Goal: Transaction & Acquisition: Purchase product/service

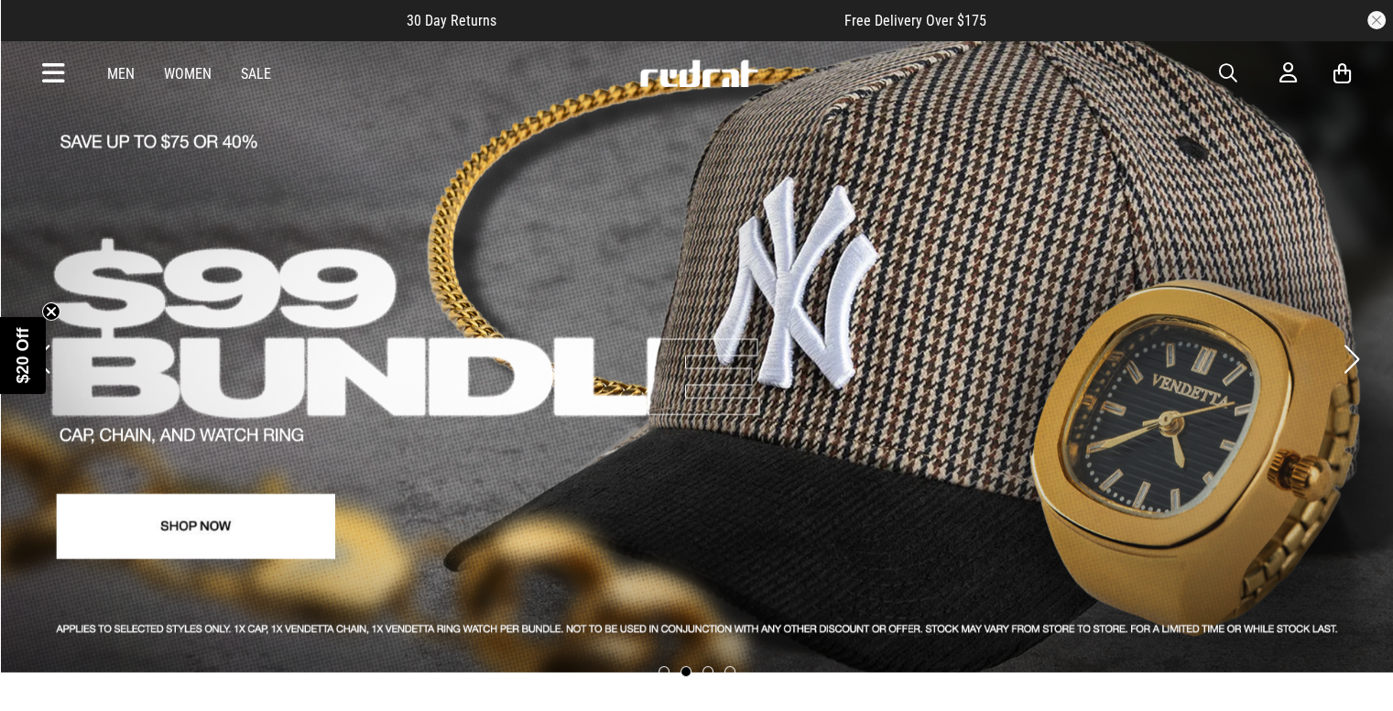
scroll to position [26, 0]
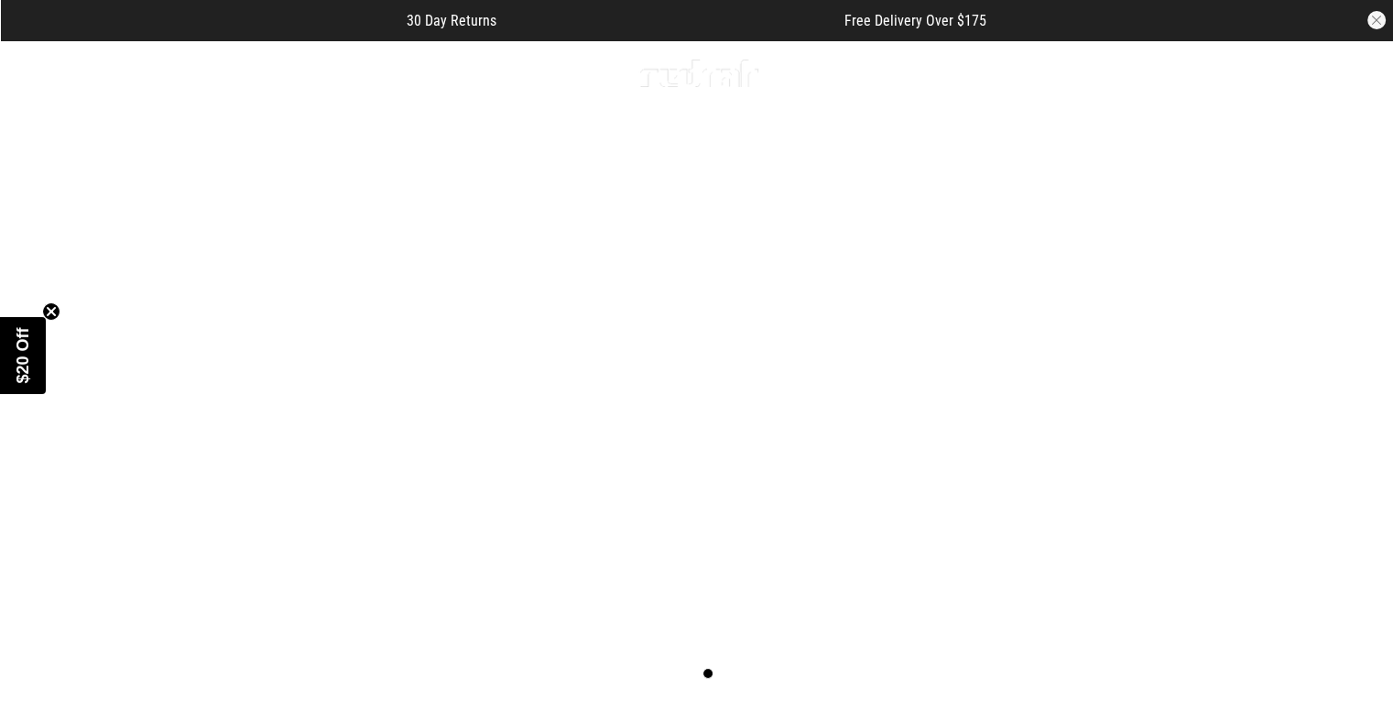
click at [58, 304] on icon "Close teaser" at bounding box center [51, 311] width 18 height 18
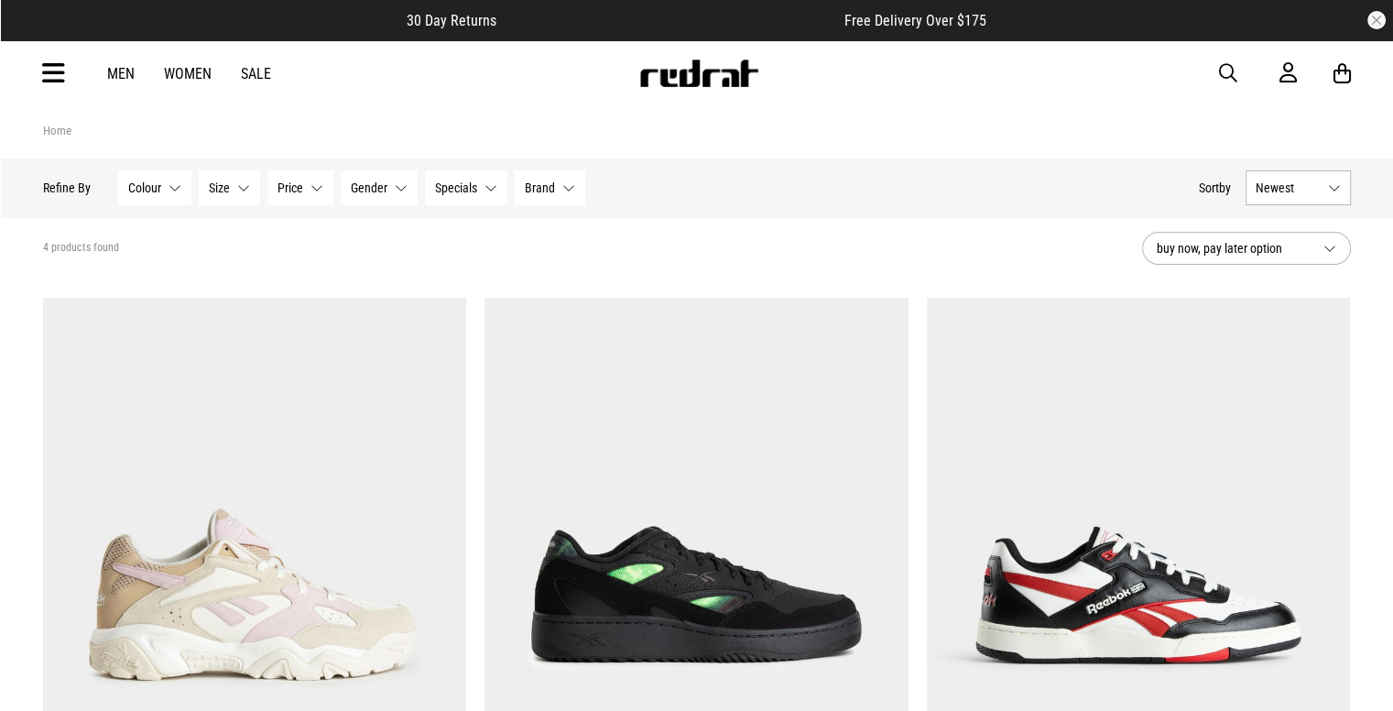
click at [49, 76] on icon at bounding box center [53, 74] width 23 height 30
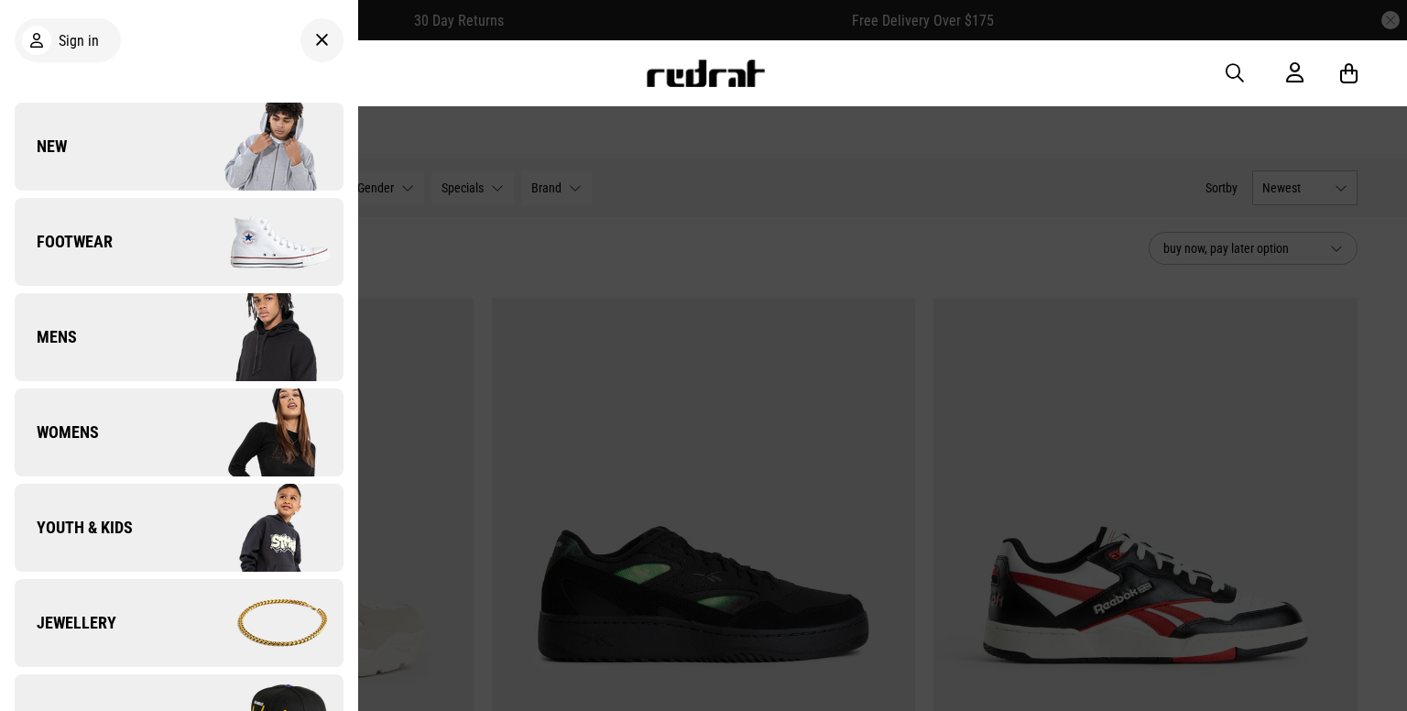
drag, startPoint x: 560, startPoint y: 414, endPoint x: 418, endPoint y: 246, distance: 219.7
click at [418, 246] on div at bounding box center [703, 355] width 1407 height 711
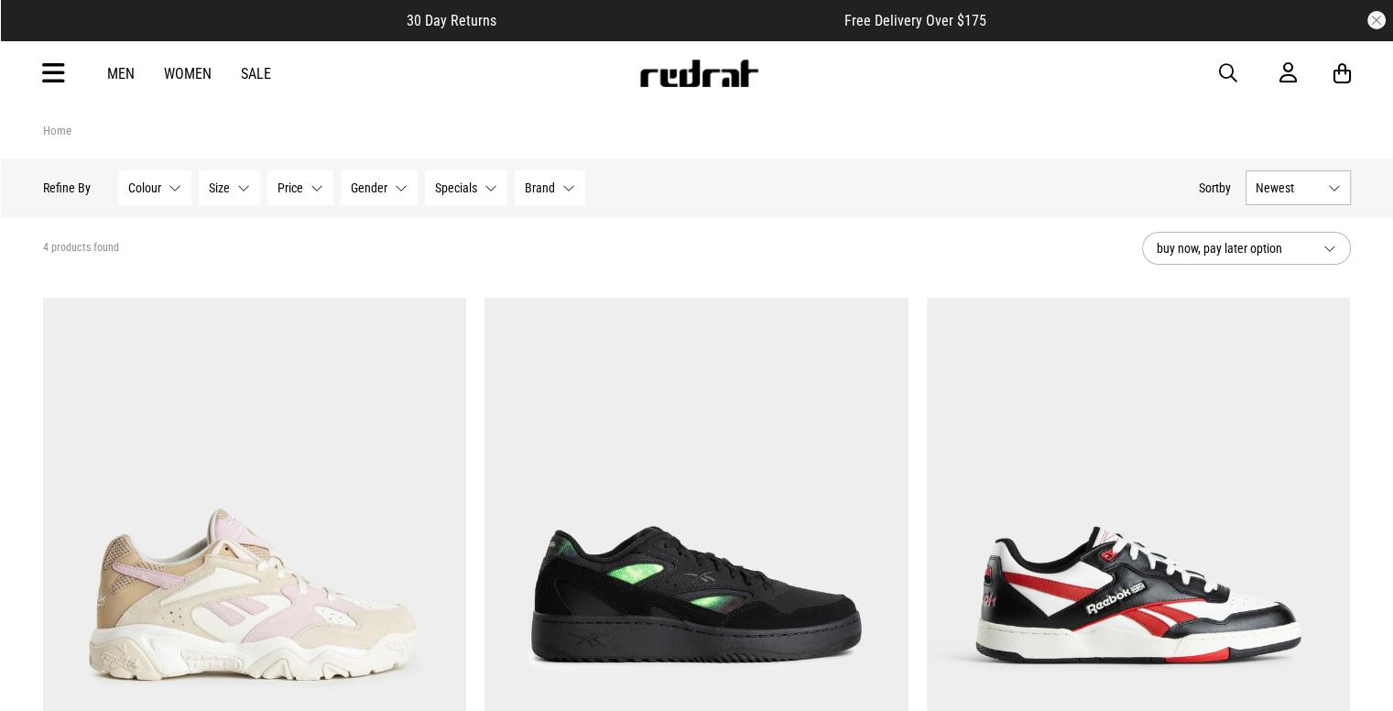
click at [59, 126] on link "Home" at bounding box center [57, 131] width 28 height 14
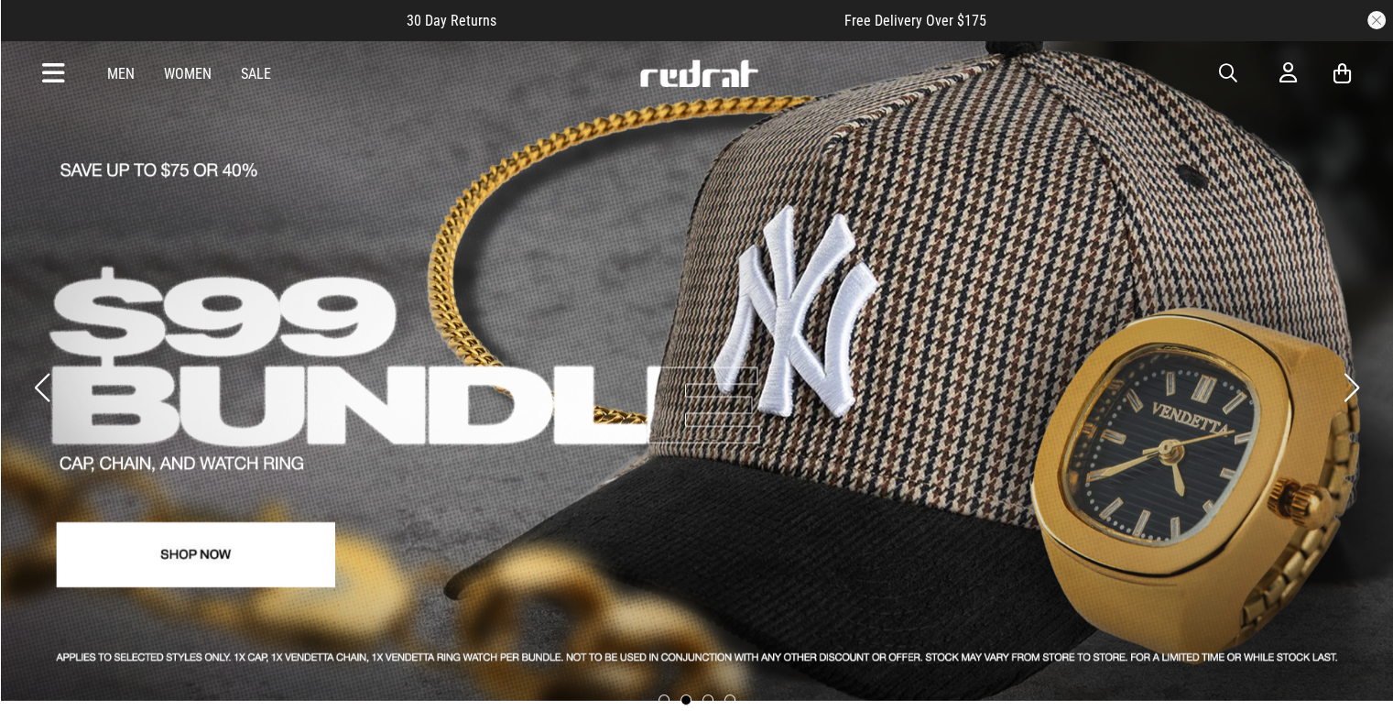
click at [203, 540] on link "2 / 4" at bounding box center [696, 369] width 1393 height 661
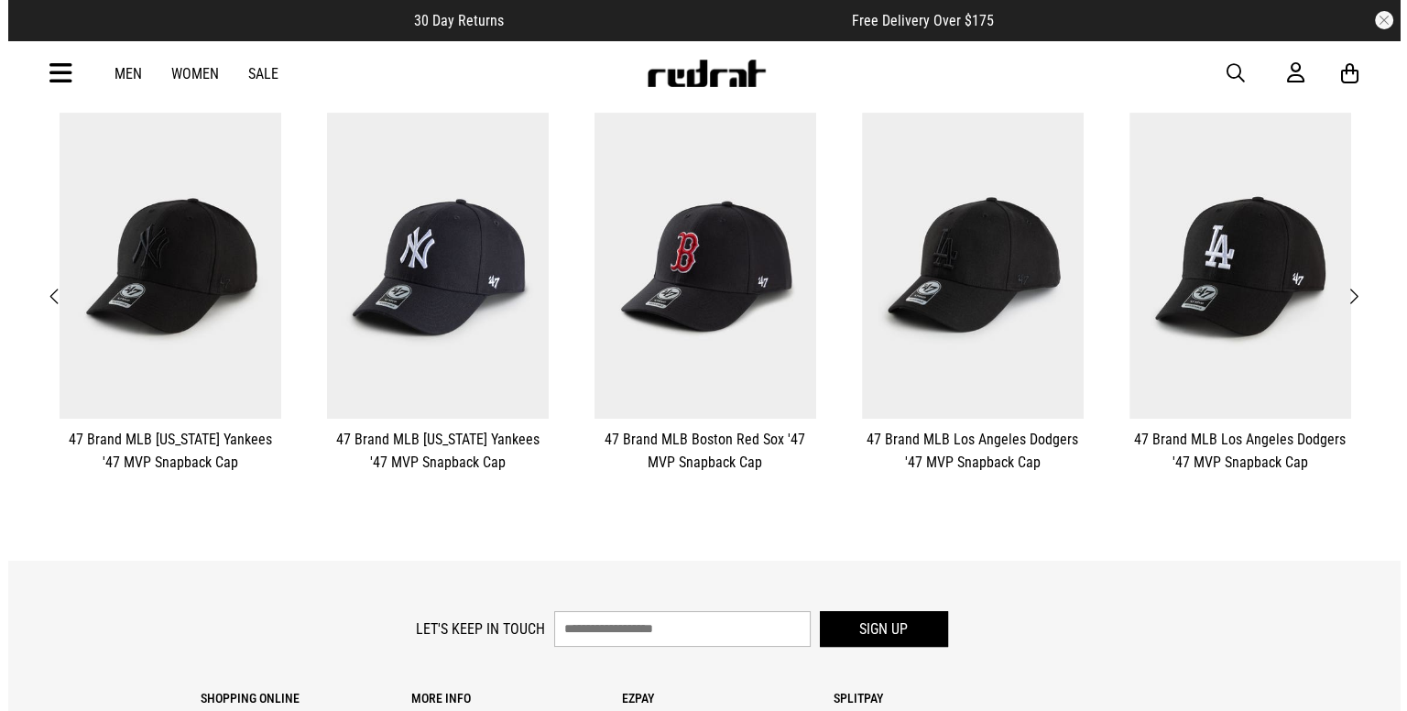
scroll to position [421, 0]
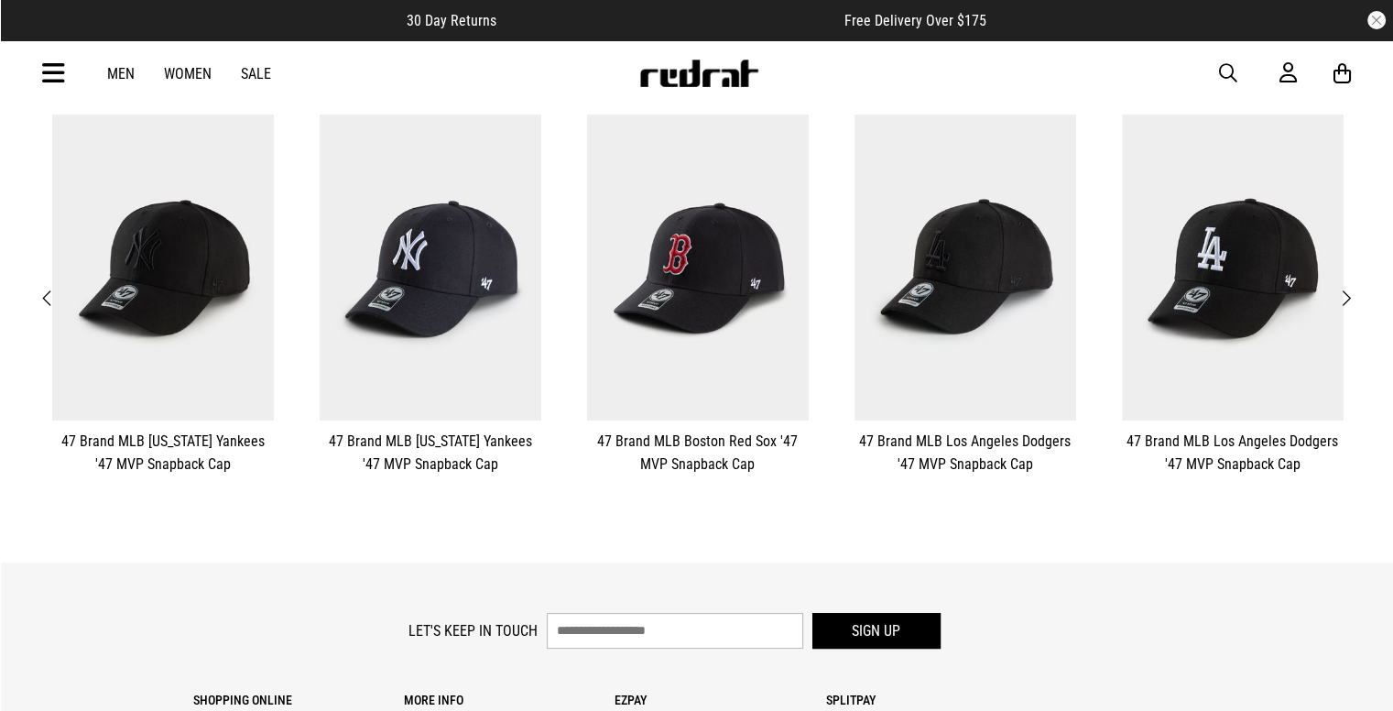
click at [1349, 288] on span "Next" at bounding box center [1346, 299] width 12 height 22
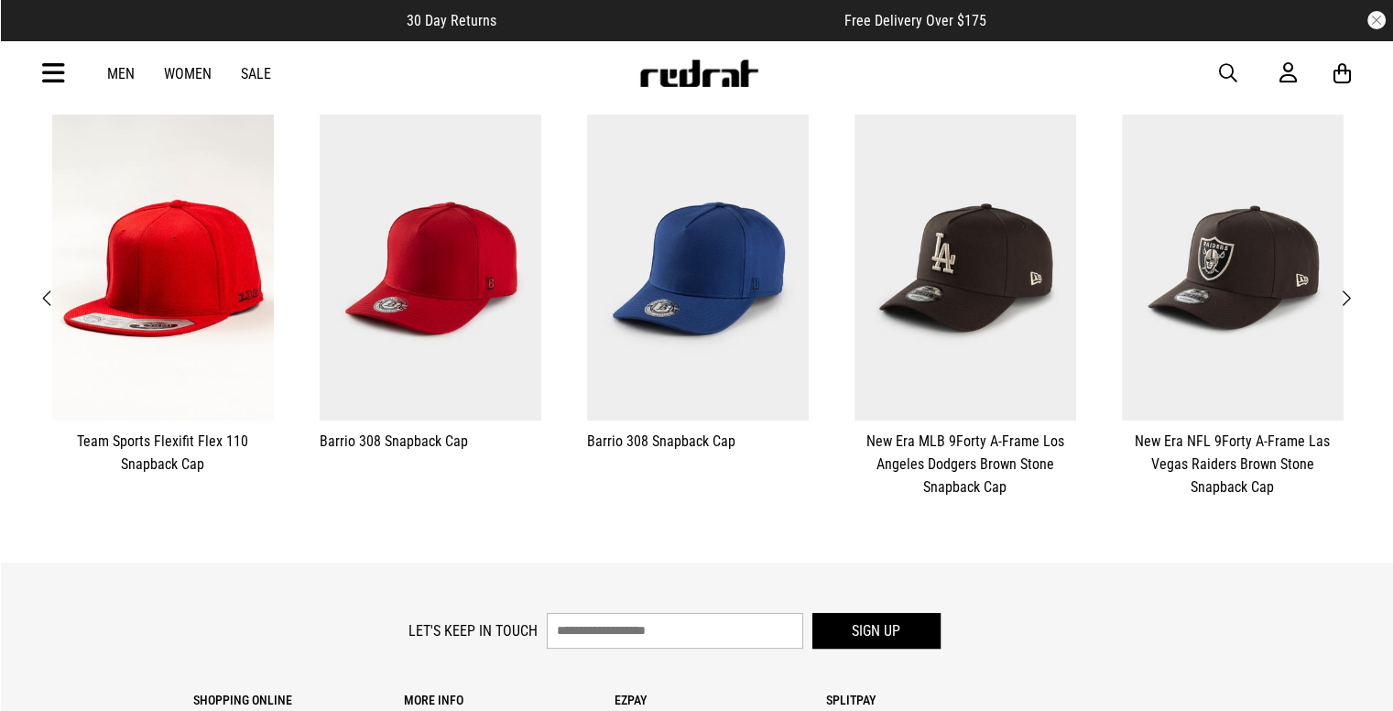
click at [1349, 288] on span "Next" at bounding box center [1346, 299] width 12 height 22
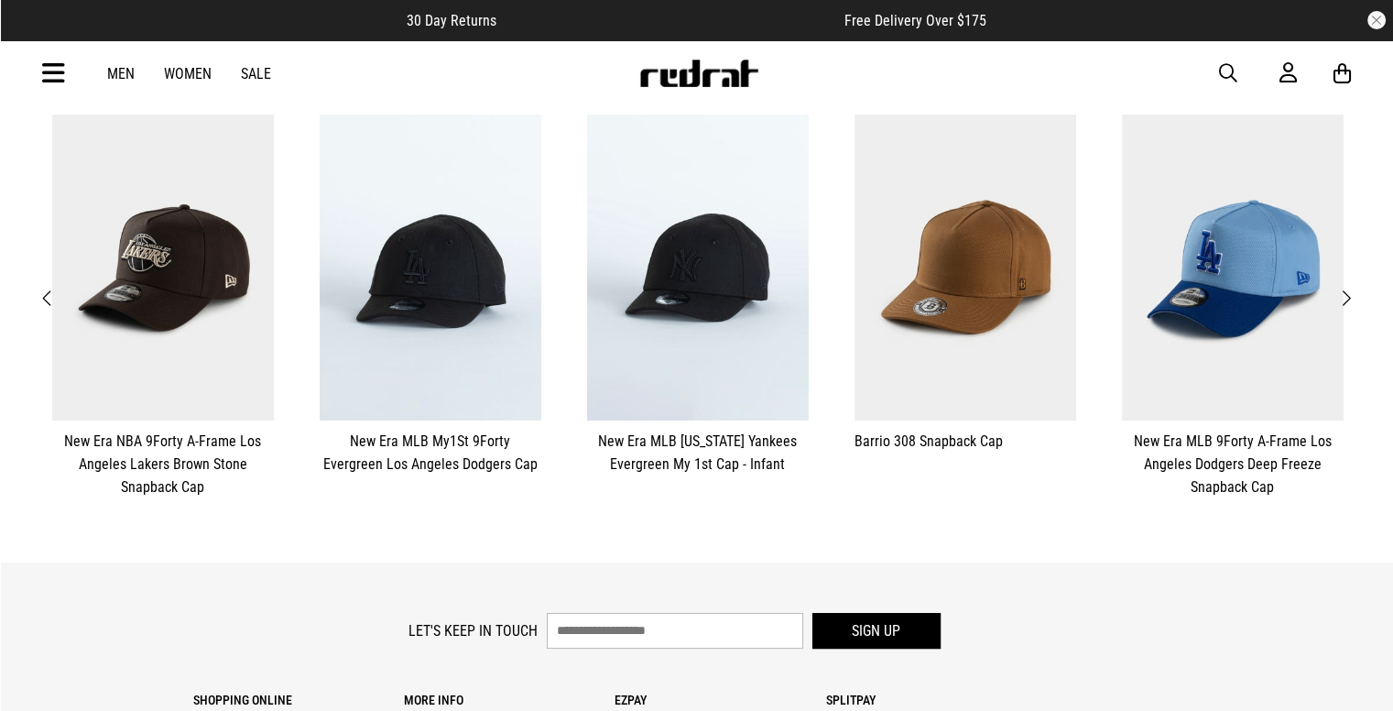
click at [1349, 288] on span "Next" at bounding box center [1346, 299] width 12 height 22
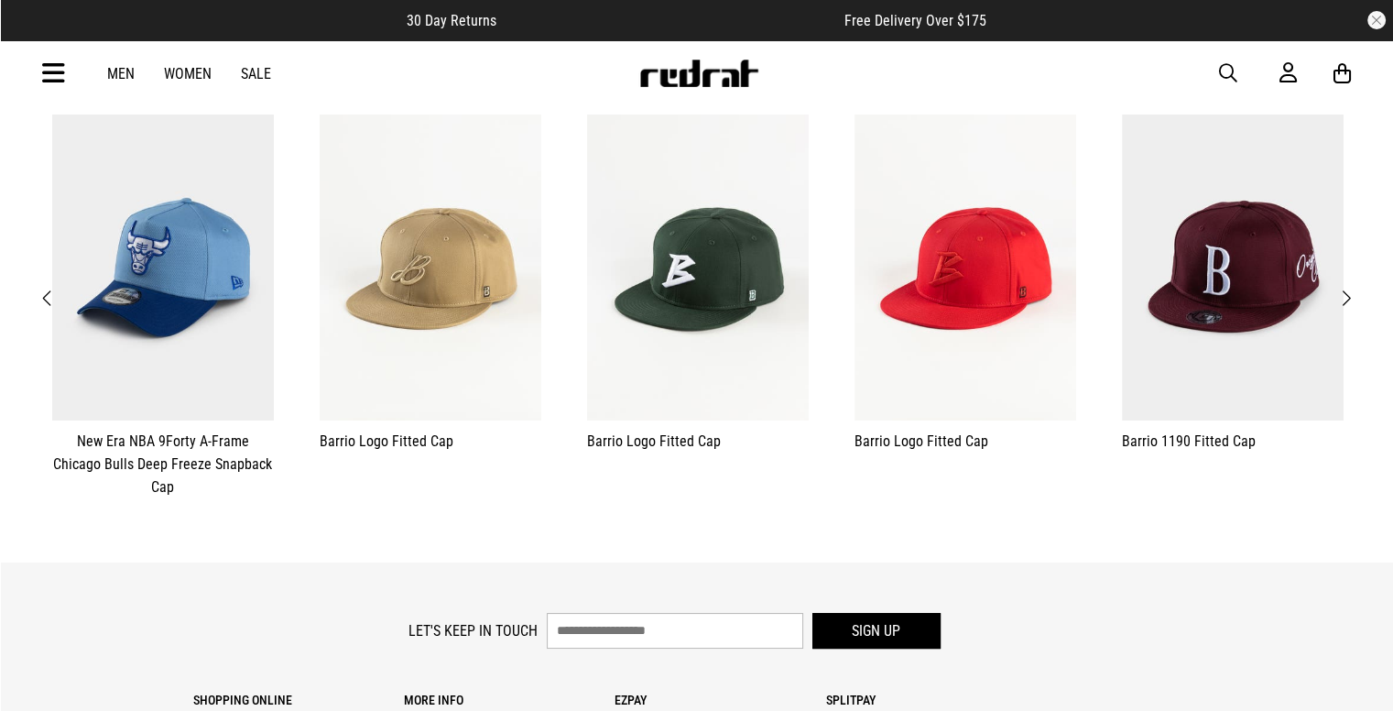
click at [1349, 288] on span "Next" at bounding box center [1346, 299] width 12 height 22
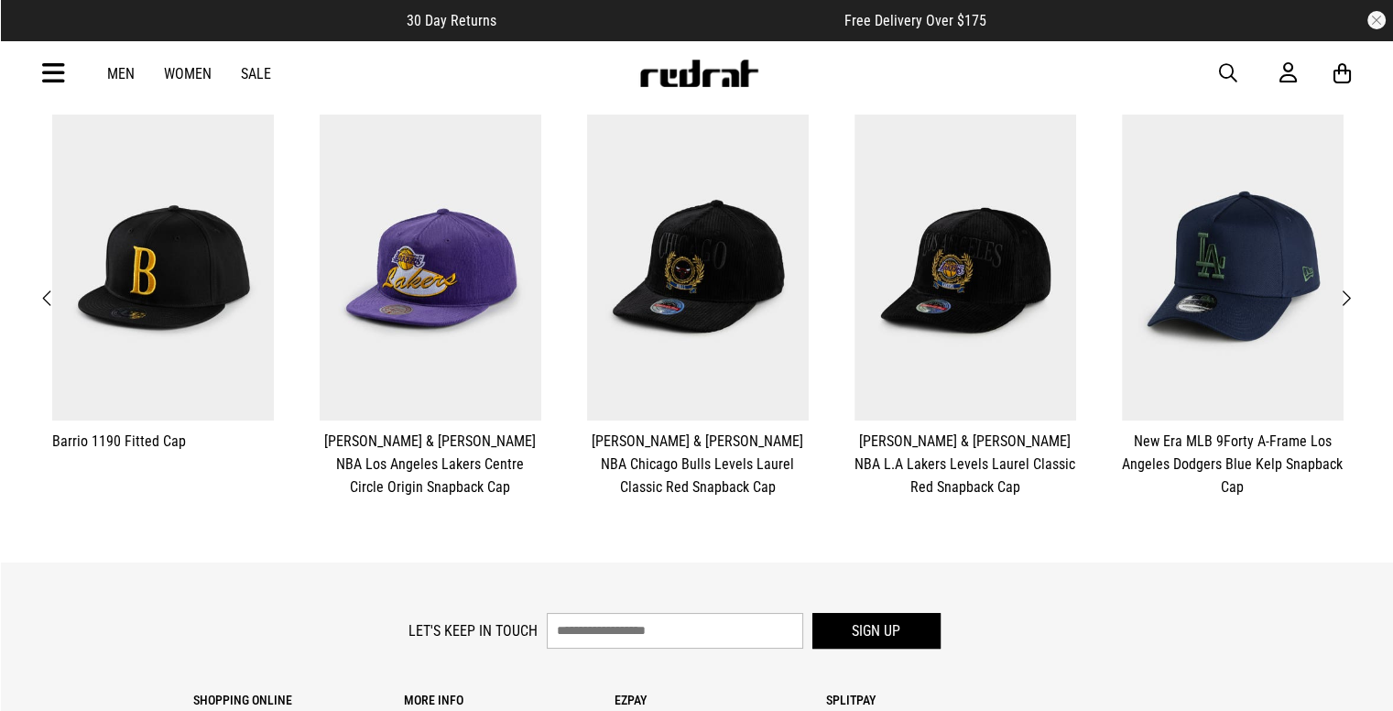
click at [1349, 288] on span "Next" at bounding box center [1346, 299] width 12 height 22
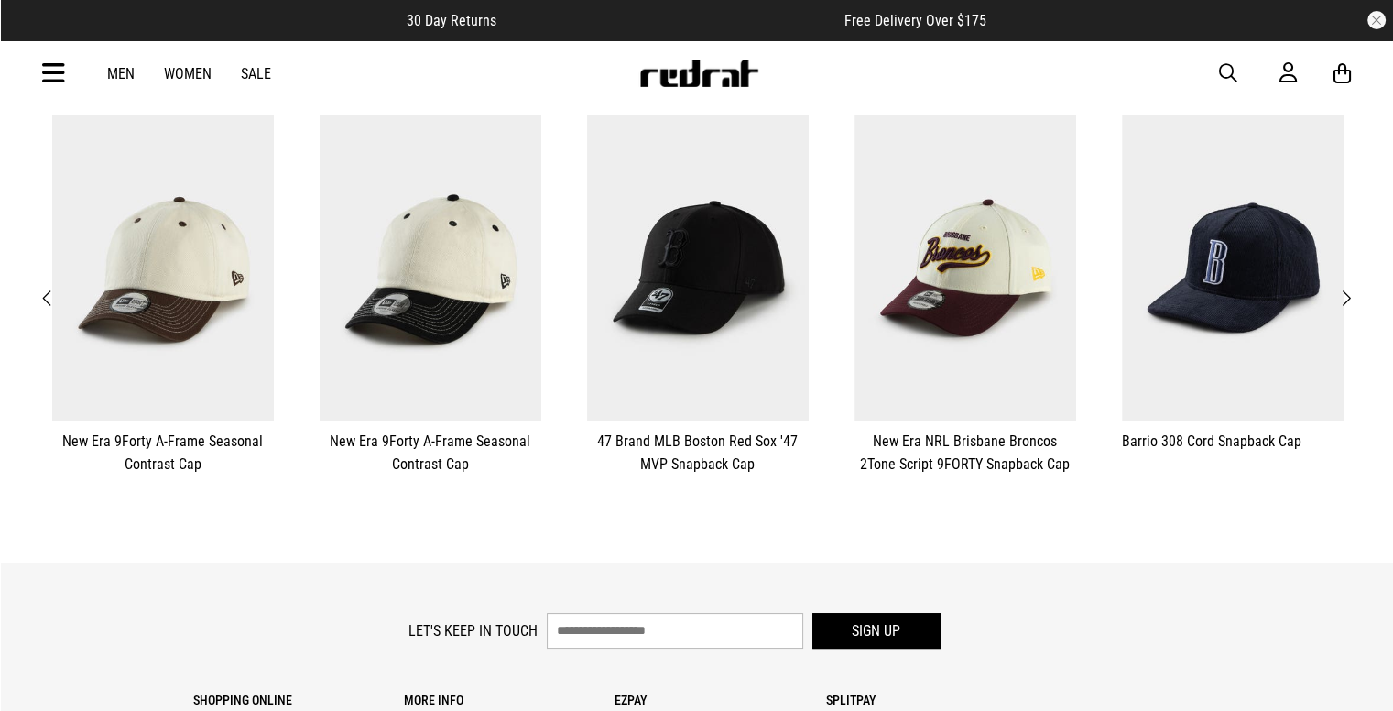
click at [1349, 288] on span "Next" at bounding box center [1346, 299] width 12 height 22
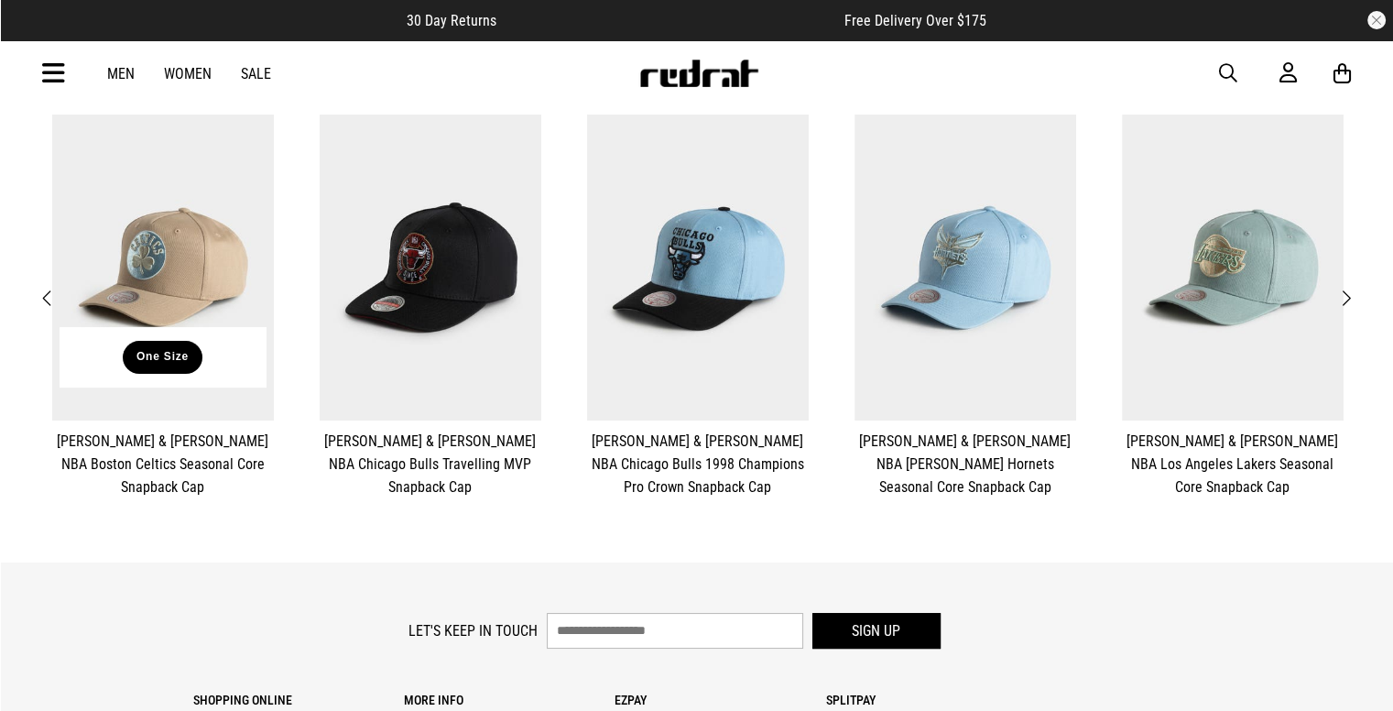
click at [181, 369] on button "One Size" at bounding box center [163, 357] width 80 height 33
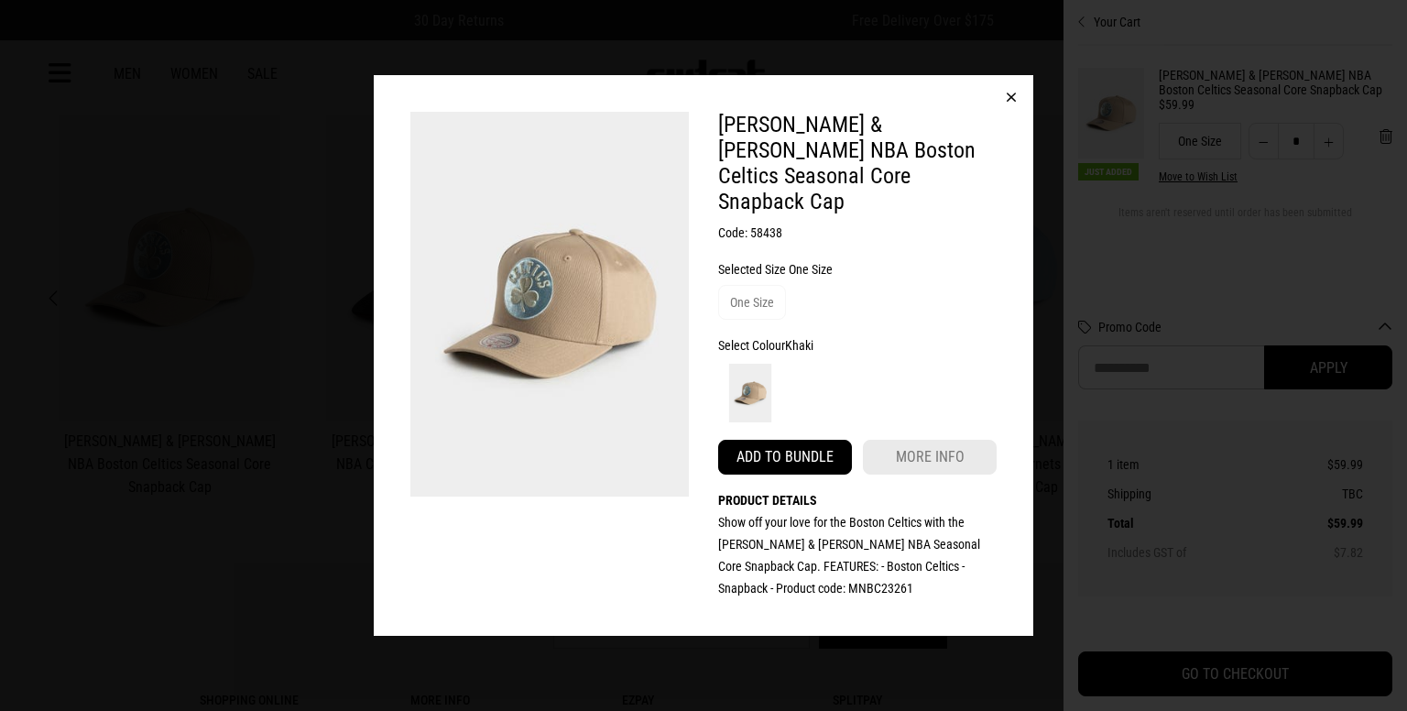
click at [829, 444] on button "Add to bundle" at bounding box center [785, 457] width 134 height 35
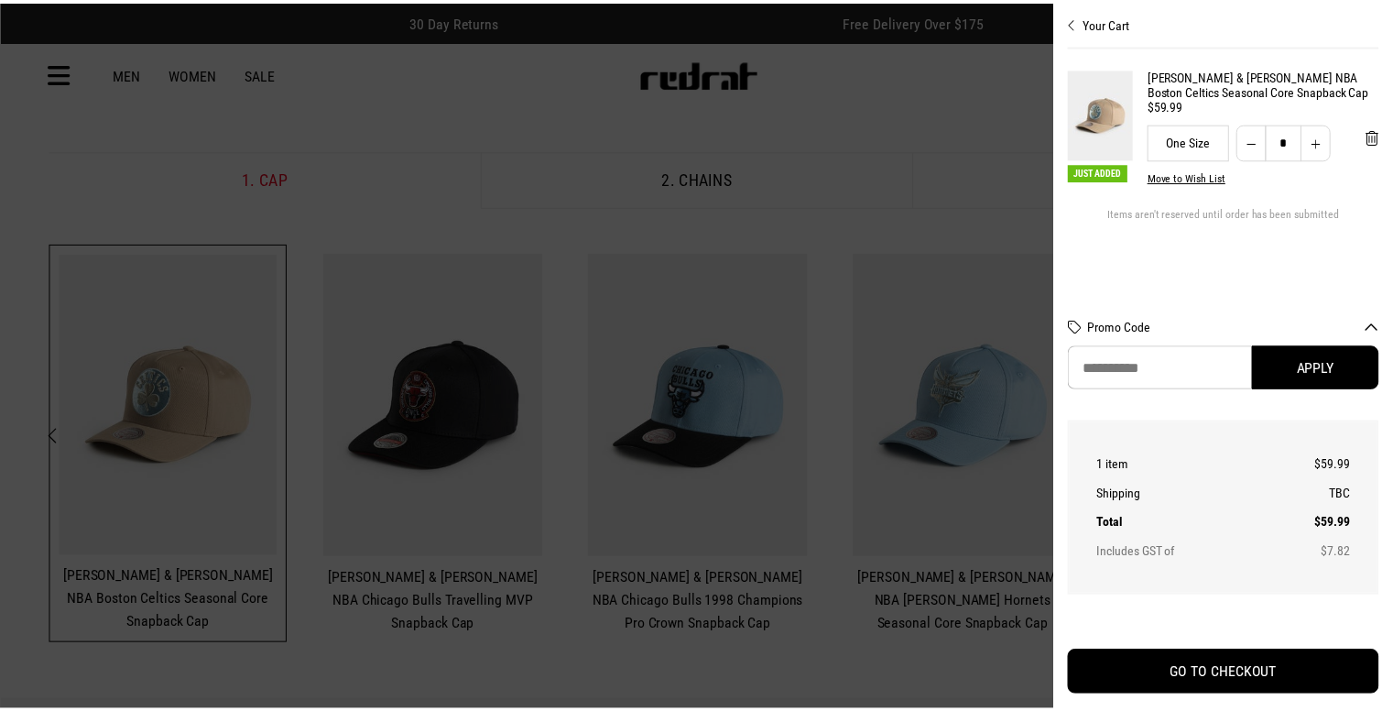
scroll to position [538, 0]
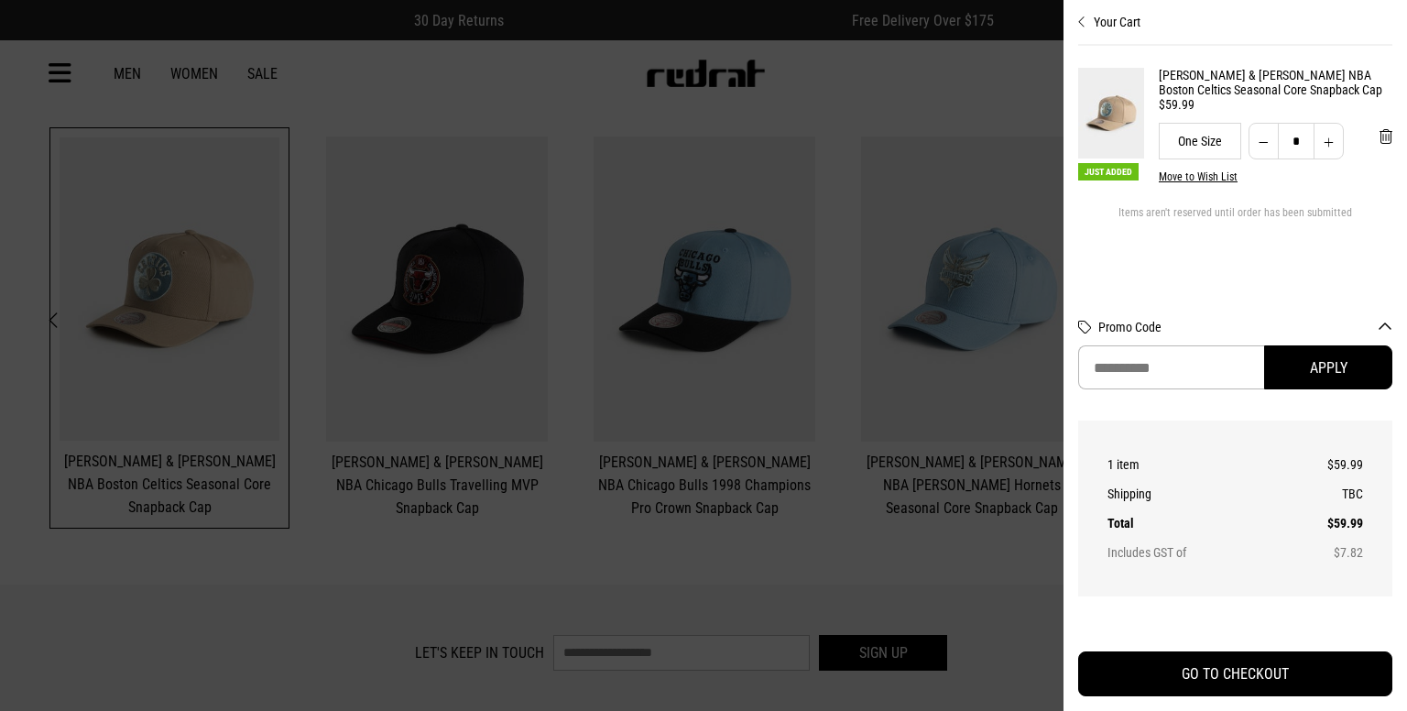
click at [964, 185] on div at bounding box center [703, 355] width 1407 height 711
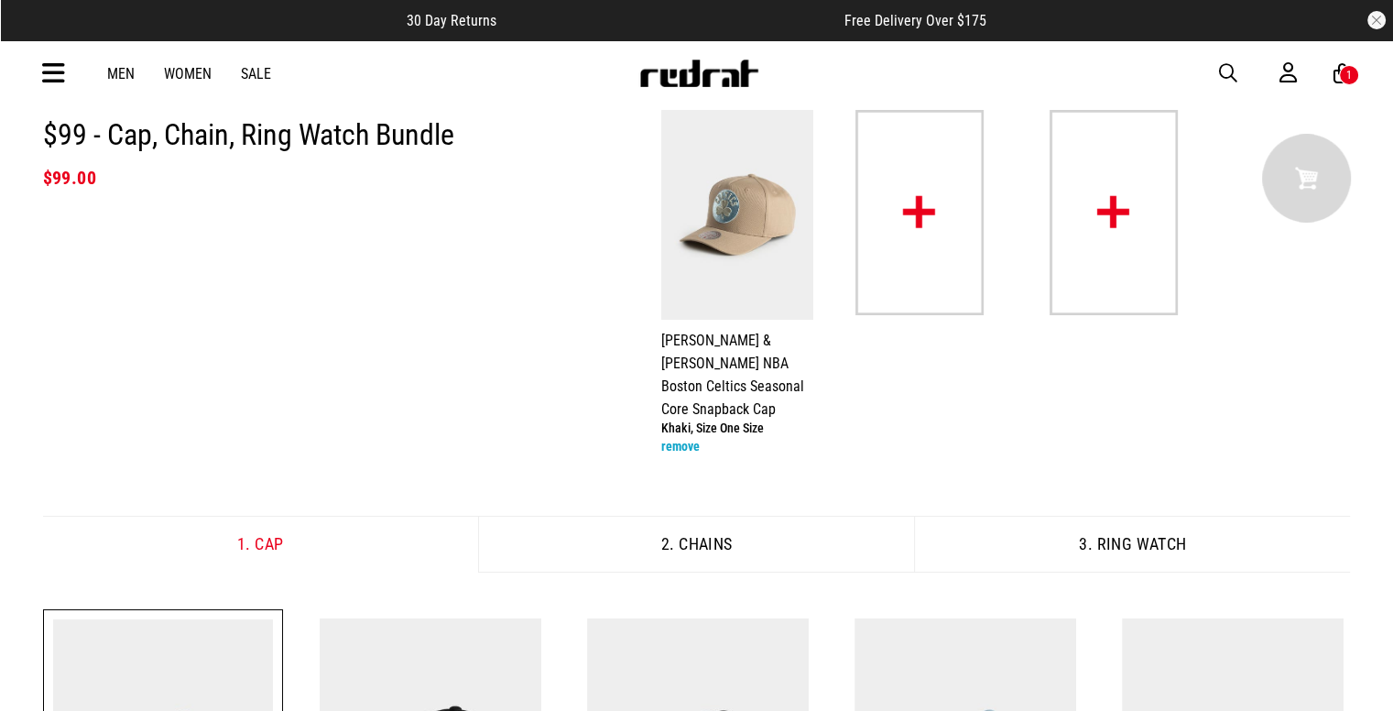
scroll to position [0, 0]
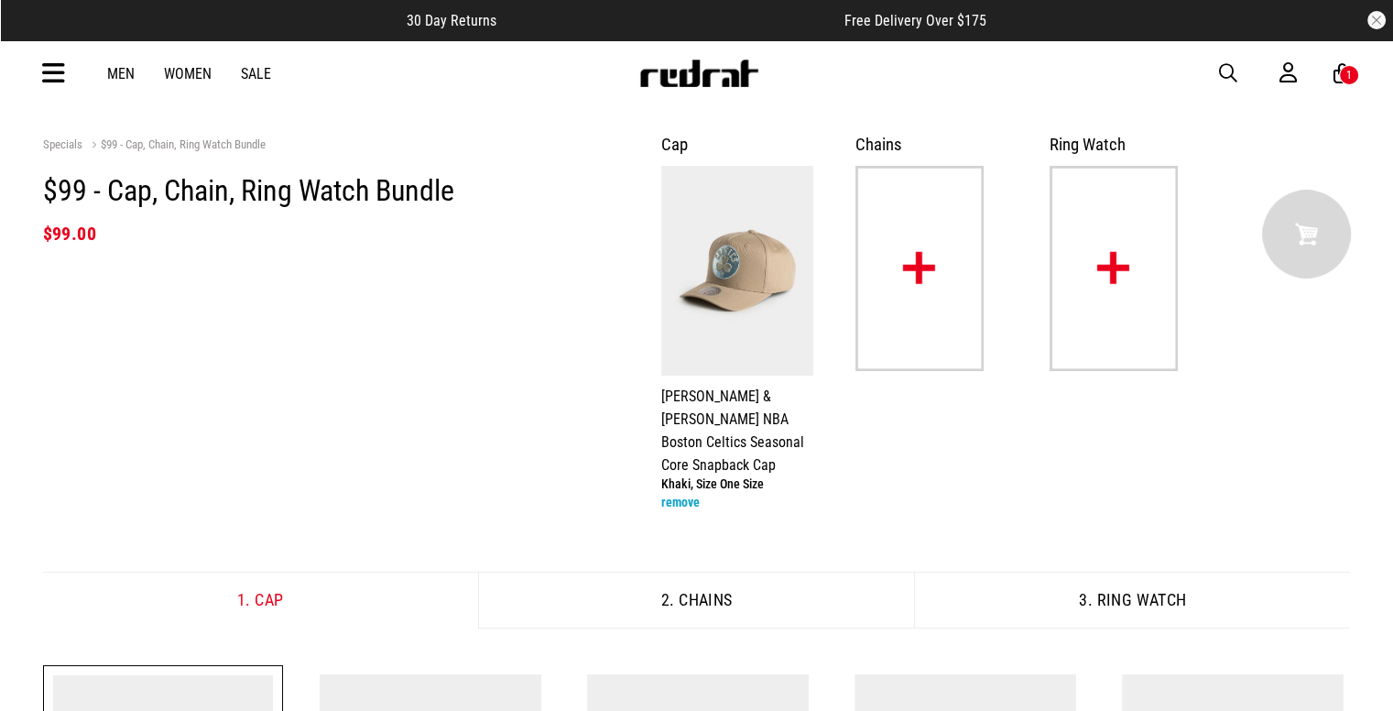
click at [923, 234] on img at bounding box center [920, 268] width 128 height 205
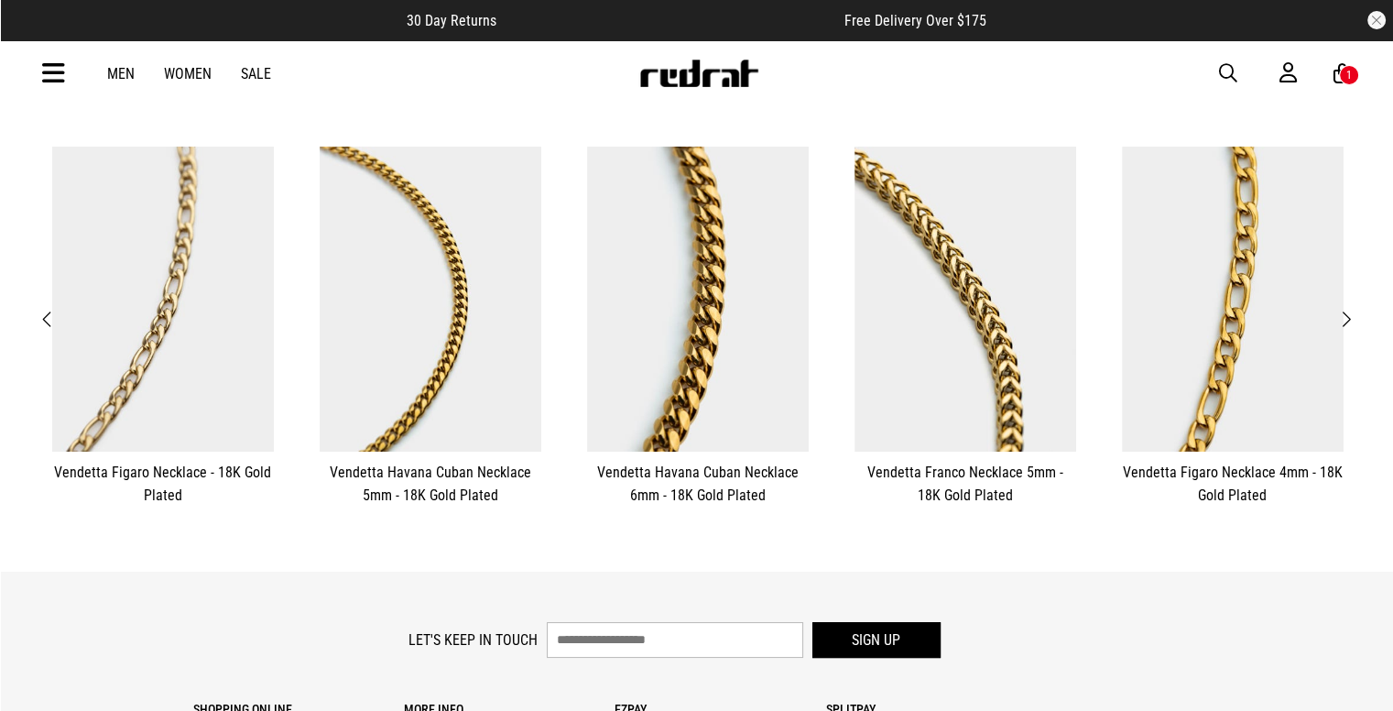
scroll to position [529, 0]
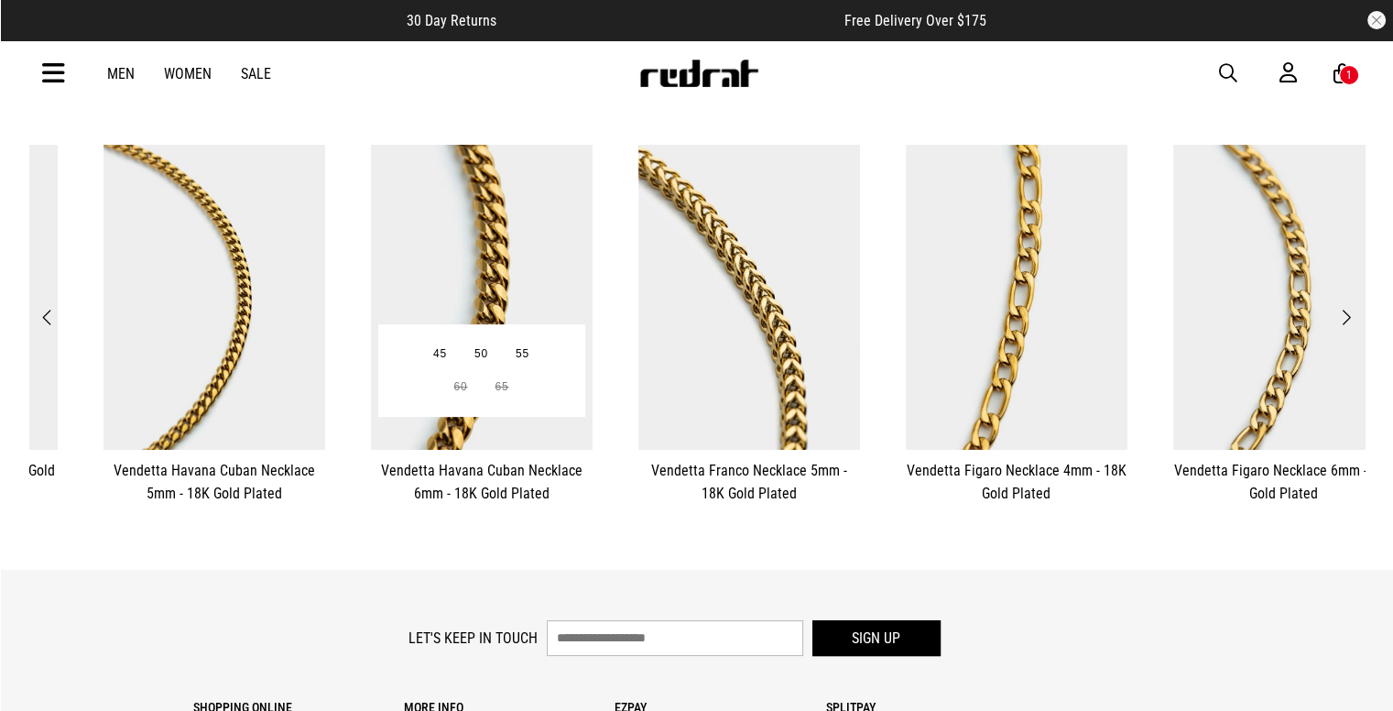
drag, startPoint x: 703, startPoint y: 337, endPoint x: 336, endPoint y: 261, distance: 375.1
click at [371, 261] on div "45 50 55 60 65 $99 - Cap, Chain, Ring Watch Bundle" at bounding box center [482, 298] width 222 height 306
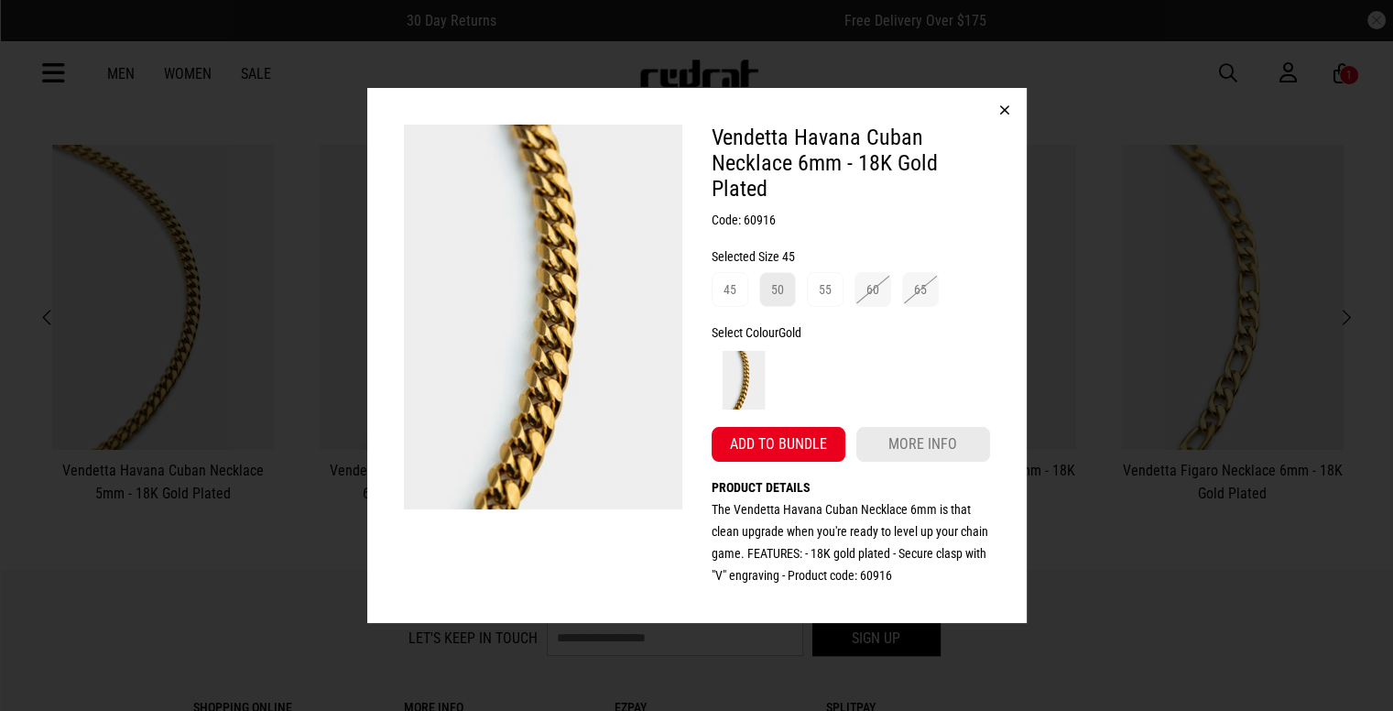
click at [773, 287] on div "50" at bounding box center [777, 289] width 13 height 22
click at [809, 449] on button "Add to bundle" at bounding box center [779, 444] width 134 height 35
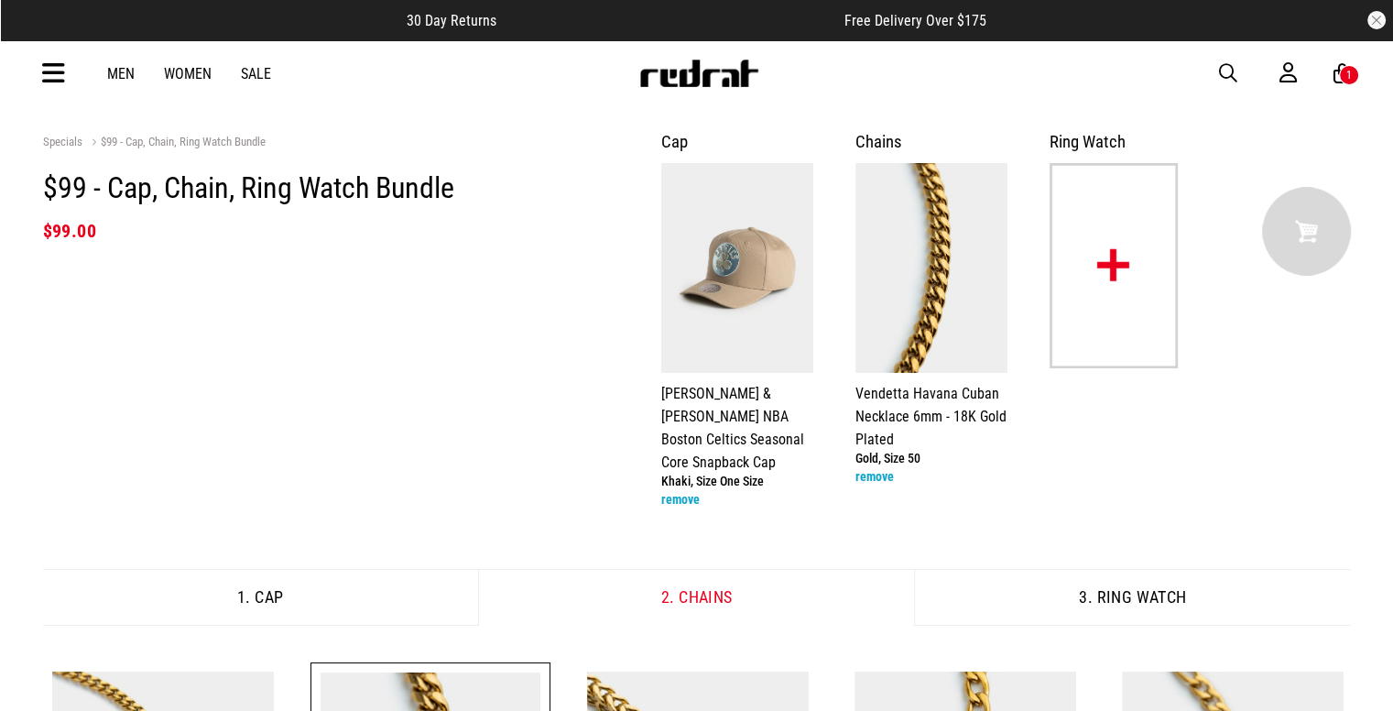
scroll to position [0, 0]
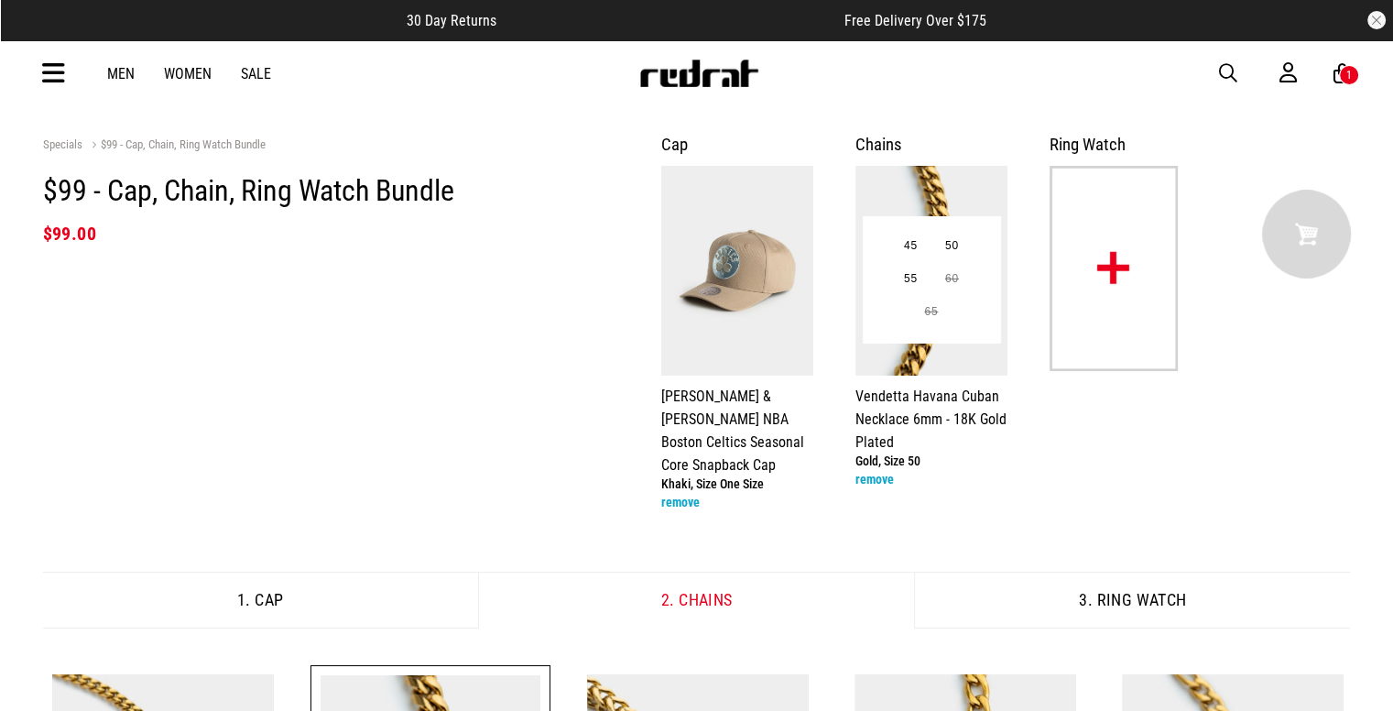
click at [915, 378] on div "**********" at bounding box center [935, 310] width 158 height 288
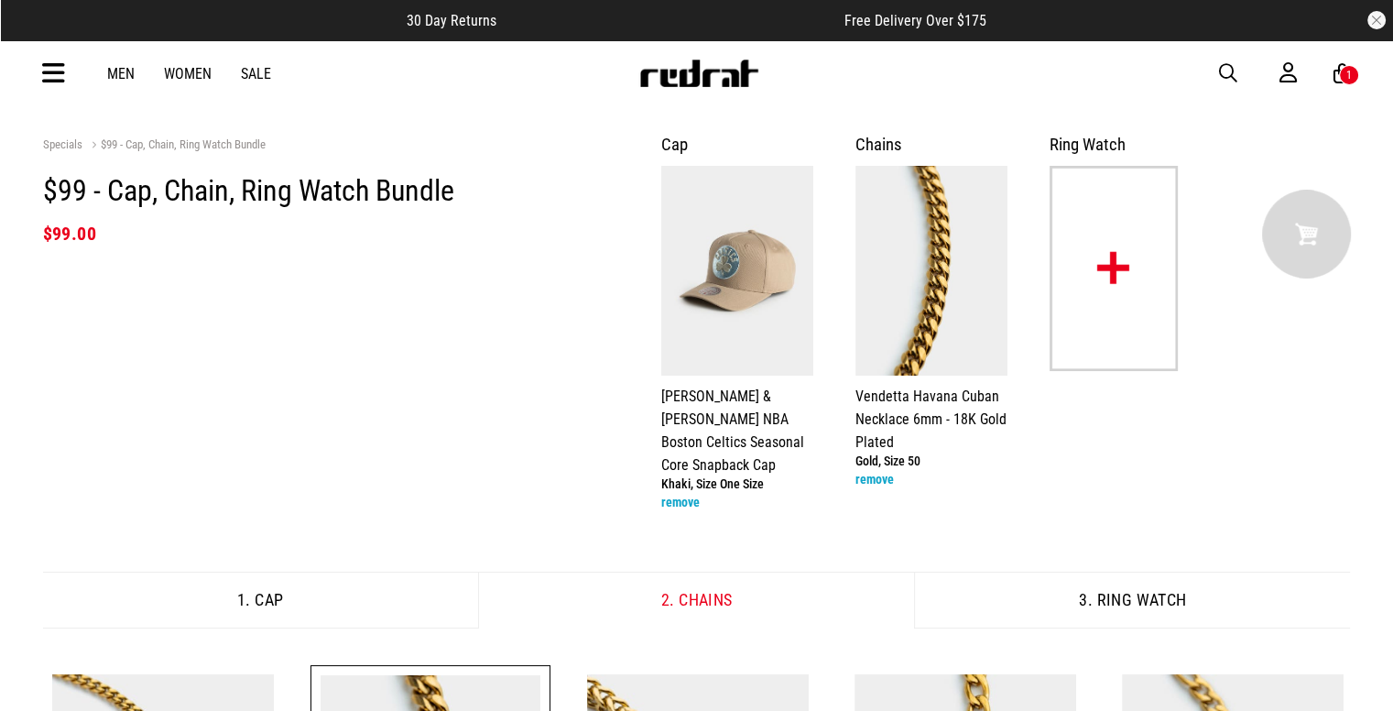
click at [672, 491] on button "remove" at bounding box center [680, 502] width 38 height 22
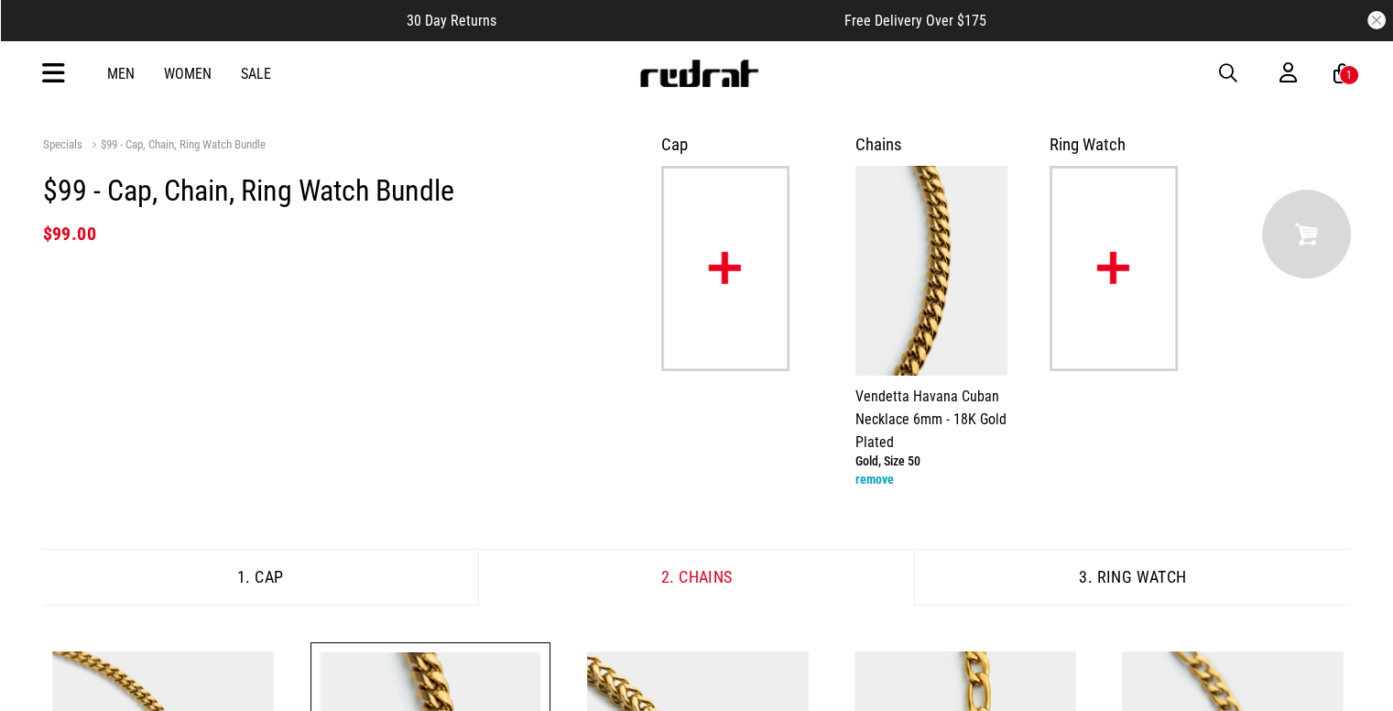
click at [1351, 82] on div "1" at bounding box center [1349, 75] width 20 height 20
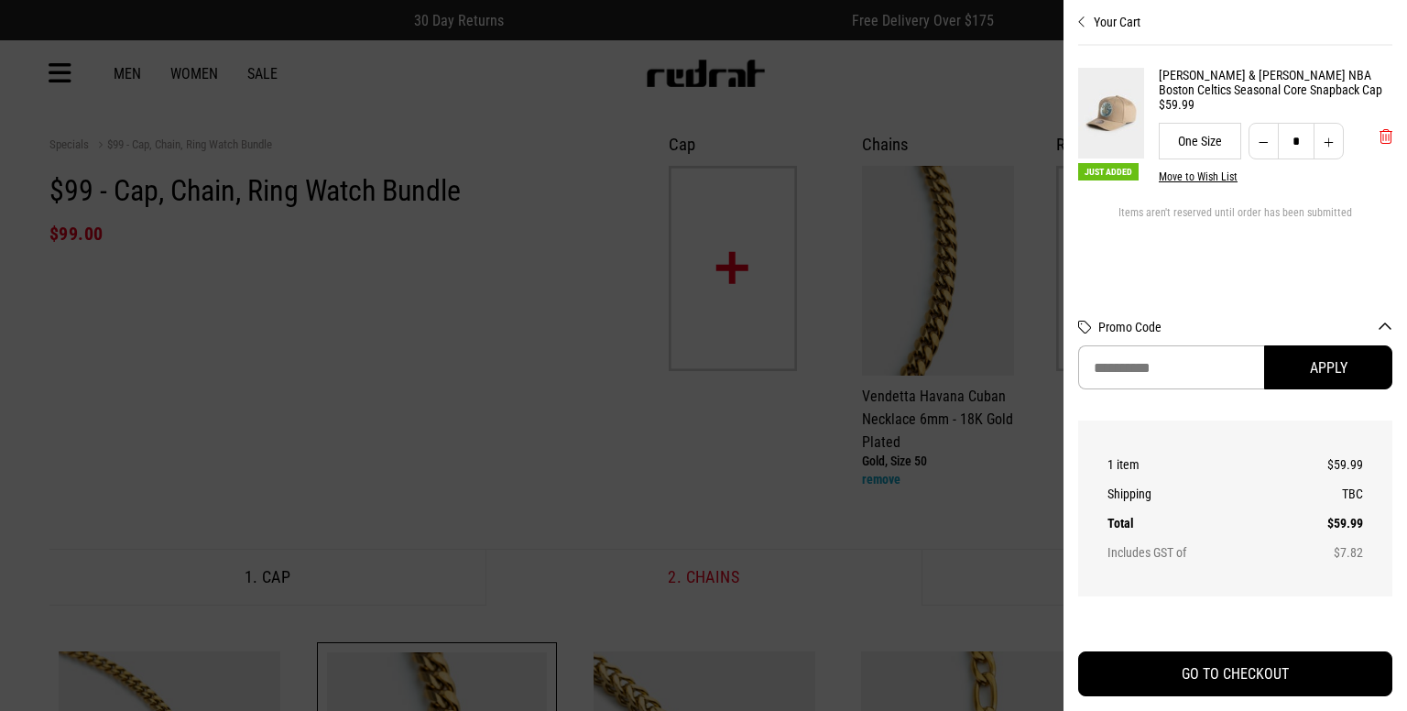
click at [1383, 143] on span "'Remove from cart" at bounding box center [1385, 136] width 13 height 17
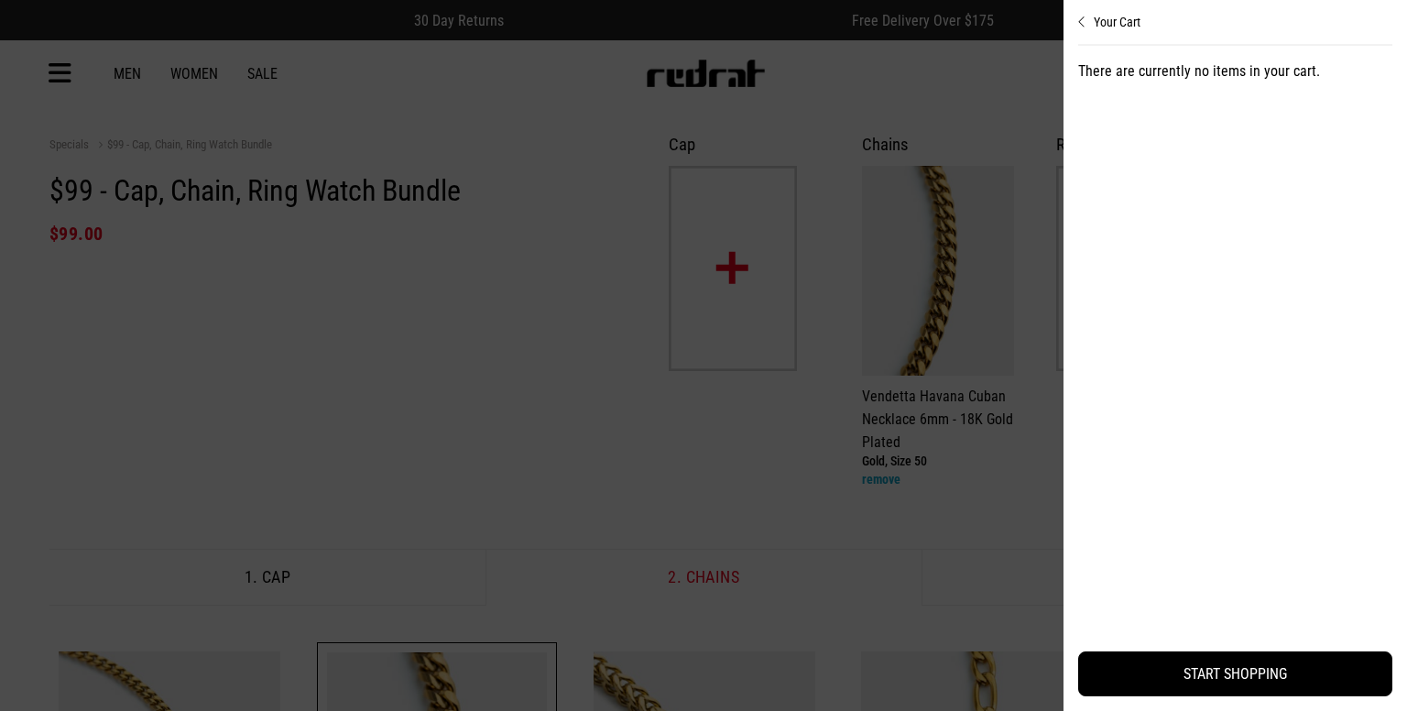
click at [1088, 16] on button "Your Cart" at bounding box center [1235, 14] width 314 height 29
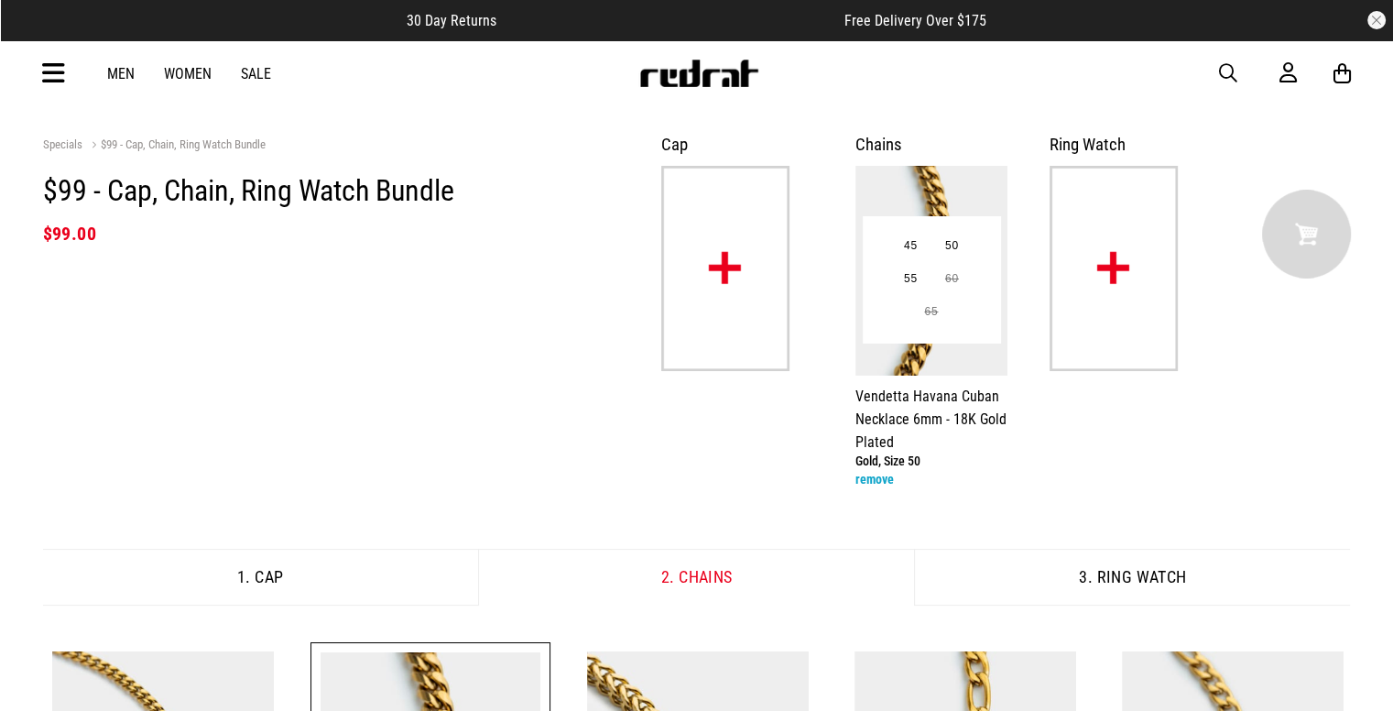
click at [964, 227] on div "45 50 55 60 65" at bounding box center [931, 279] width 137 height 126
click at [952, 252] on button "50" at bounding box center [952, 246] width 41 height 33
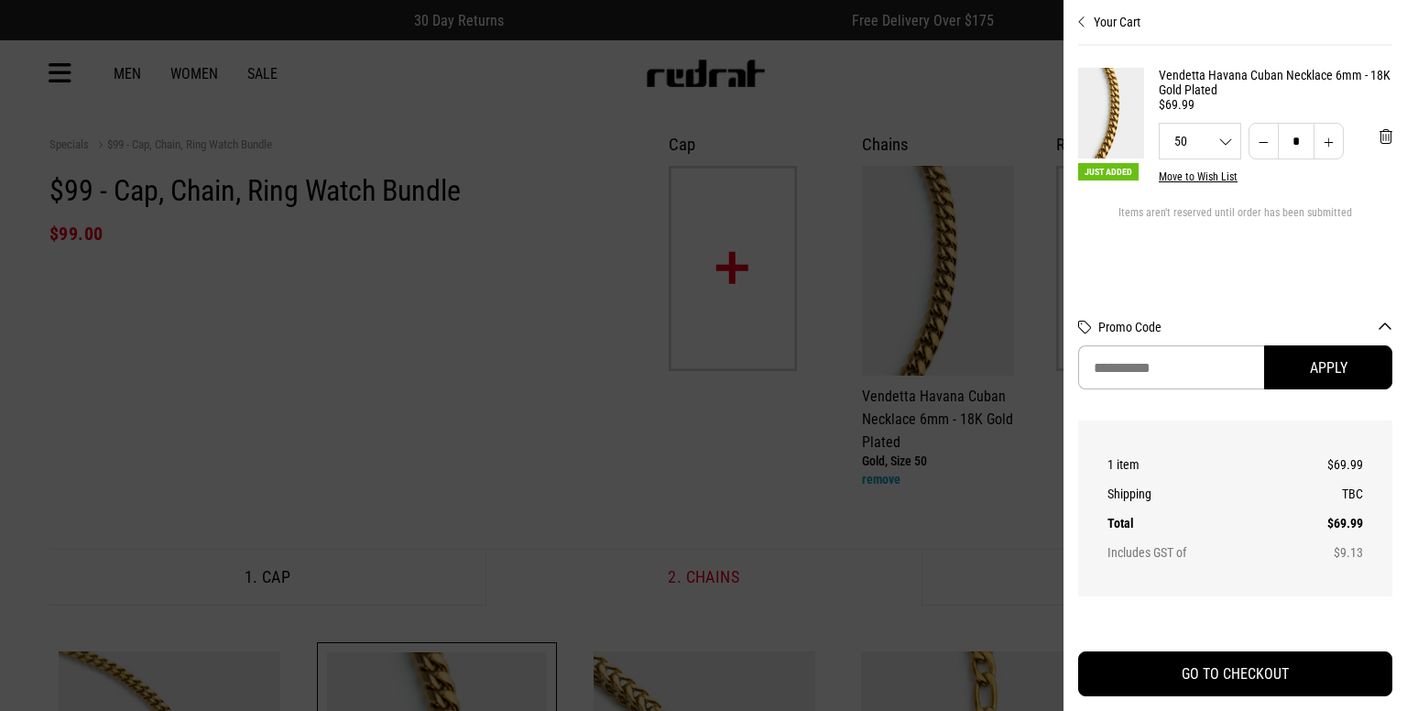
click at [997, 162] on div at bounding box center [703, 355] width 1407 height 711
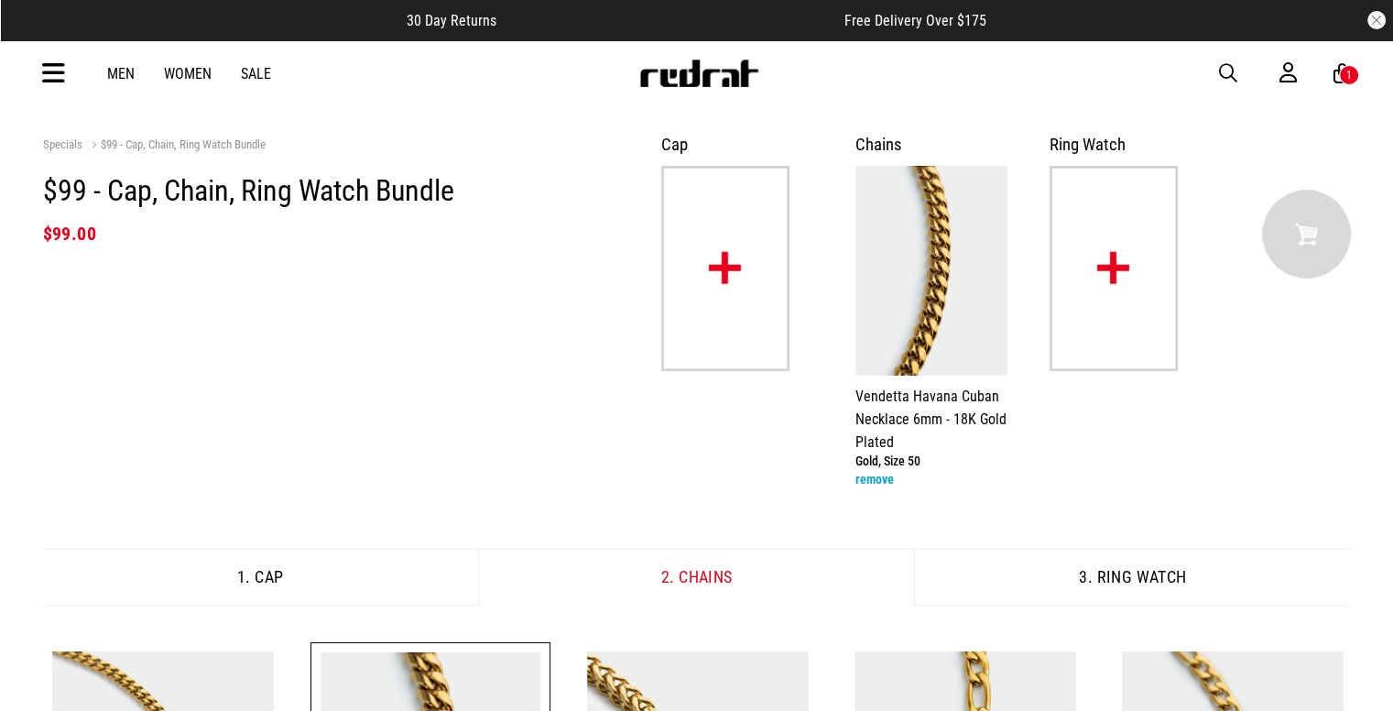
click at [747, 253] on img at bounding box center [725, 268] width 128 height 205
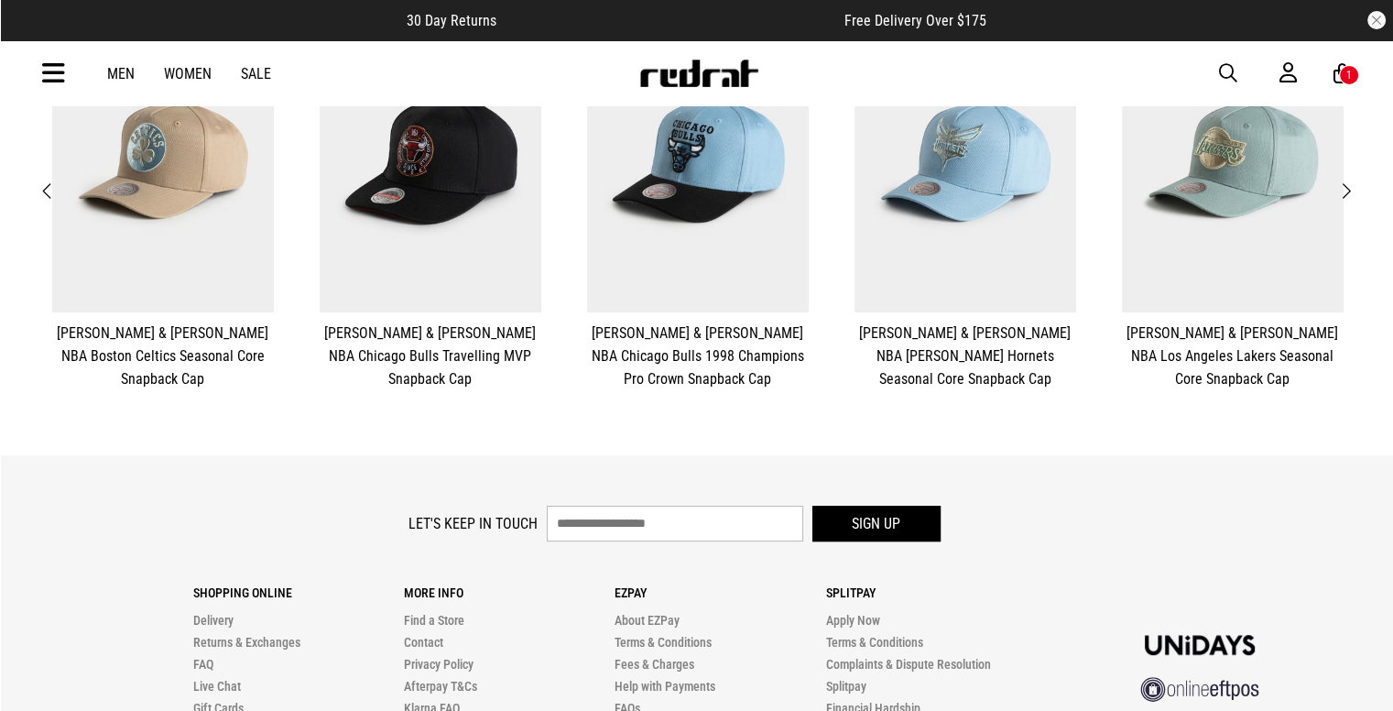
scroll to position [545, 0]
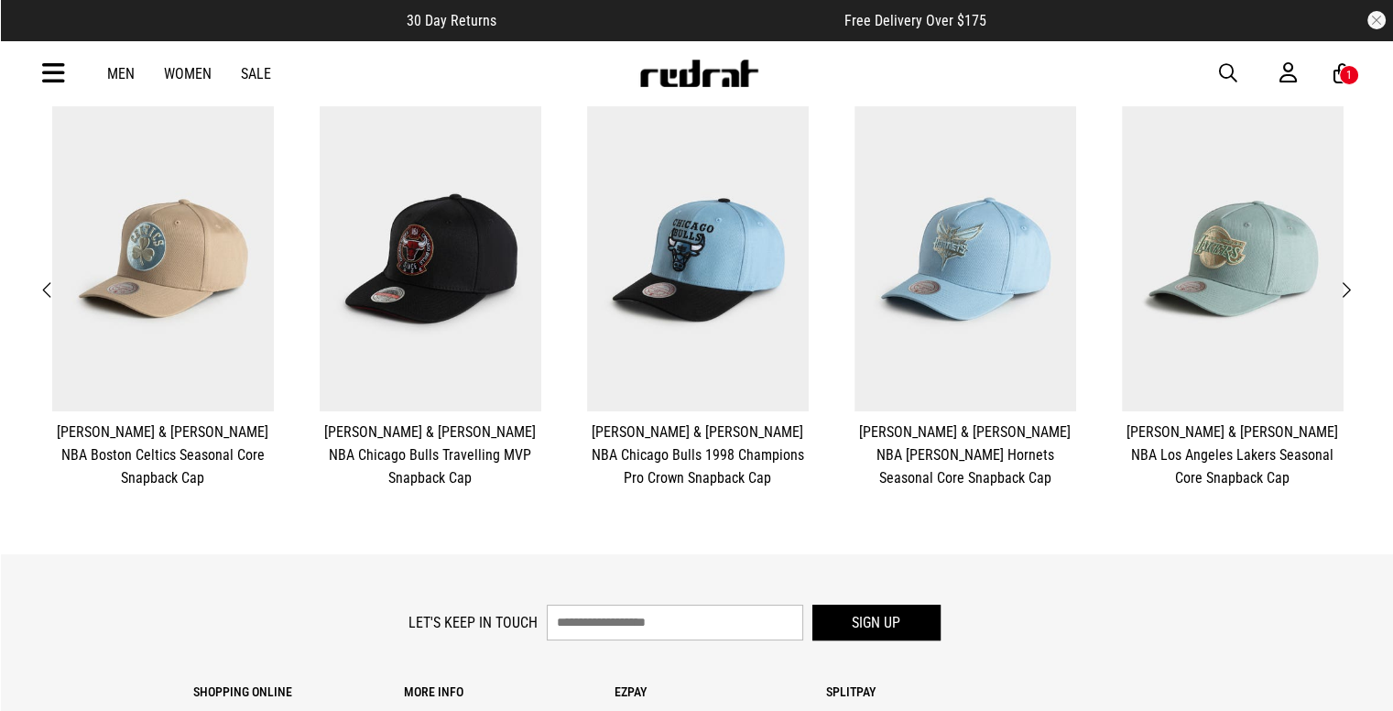
click at [1353, 288] on button "Next" at bounding box center [1346, 290] width 23 height 24
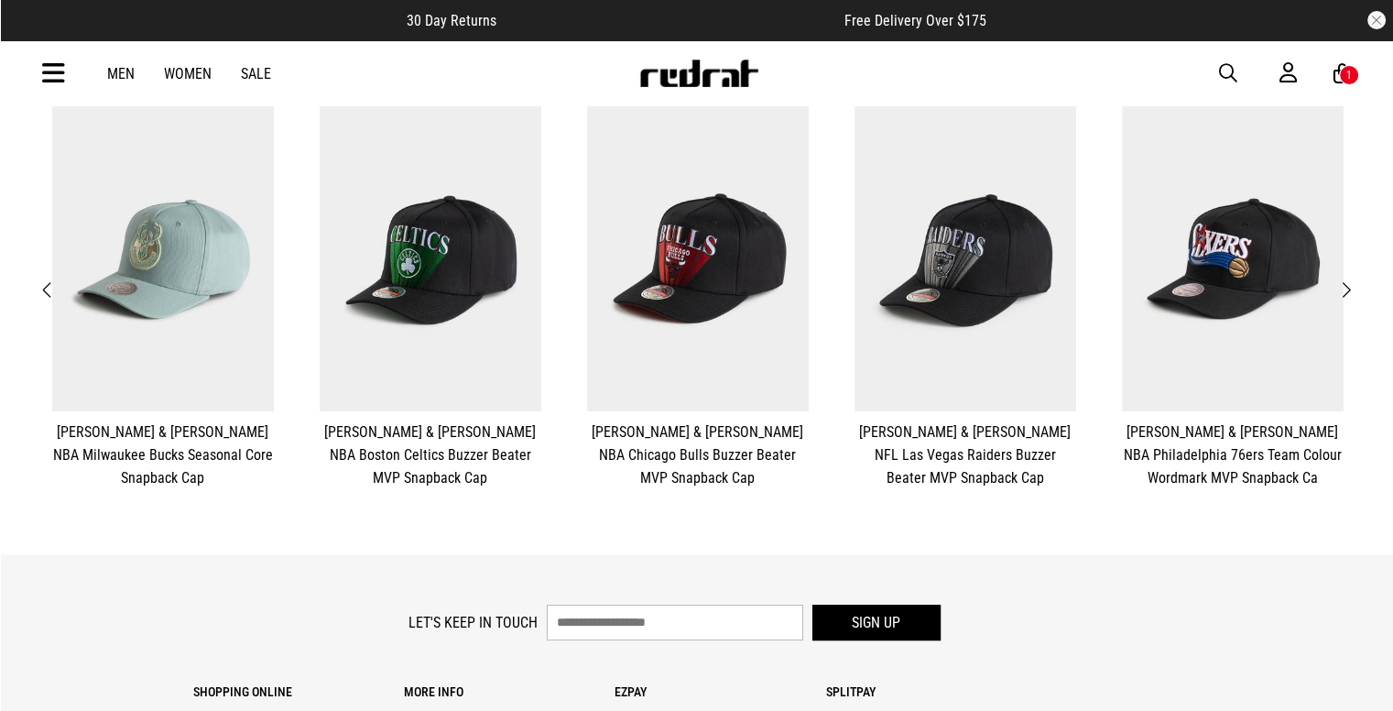
click at [38, 283] on button "Previous" at bounding box center [48, 290] width 23 height 24
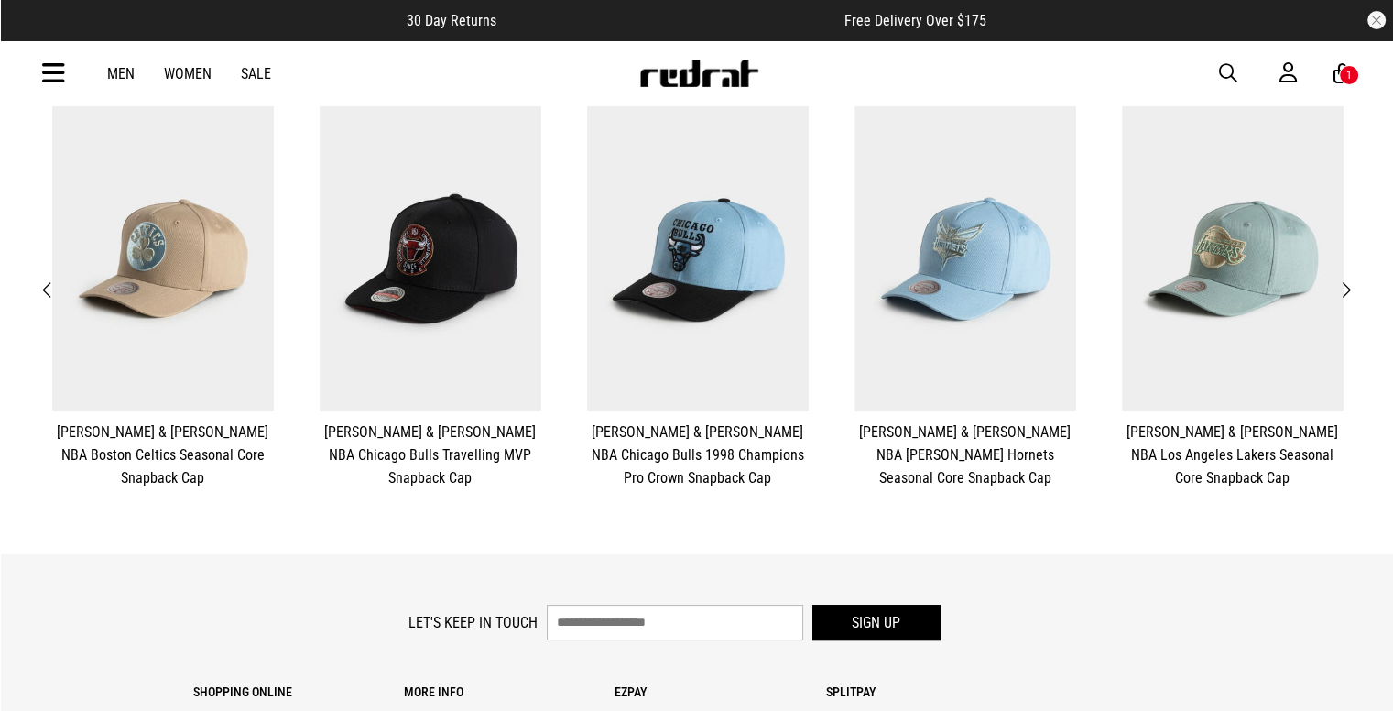
click at [38, 283] on button "Previous" at bounding box center [48, 290] width 23 height 24
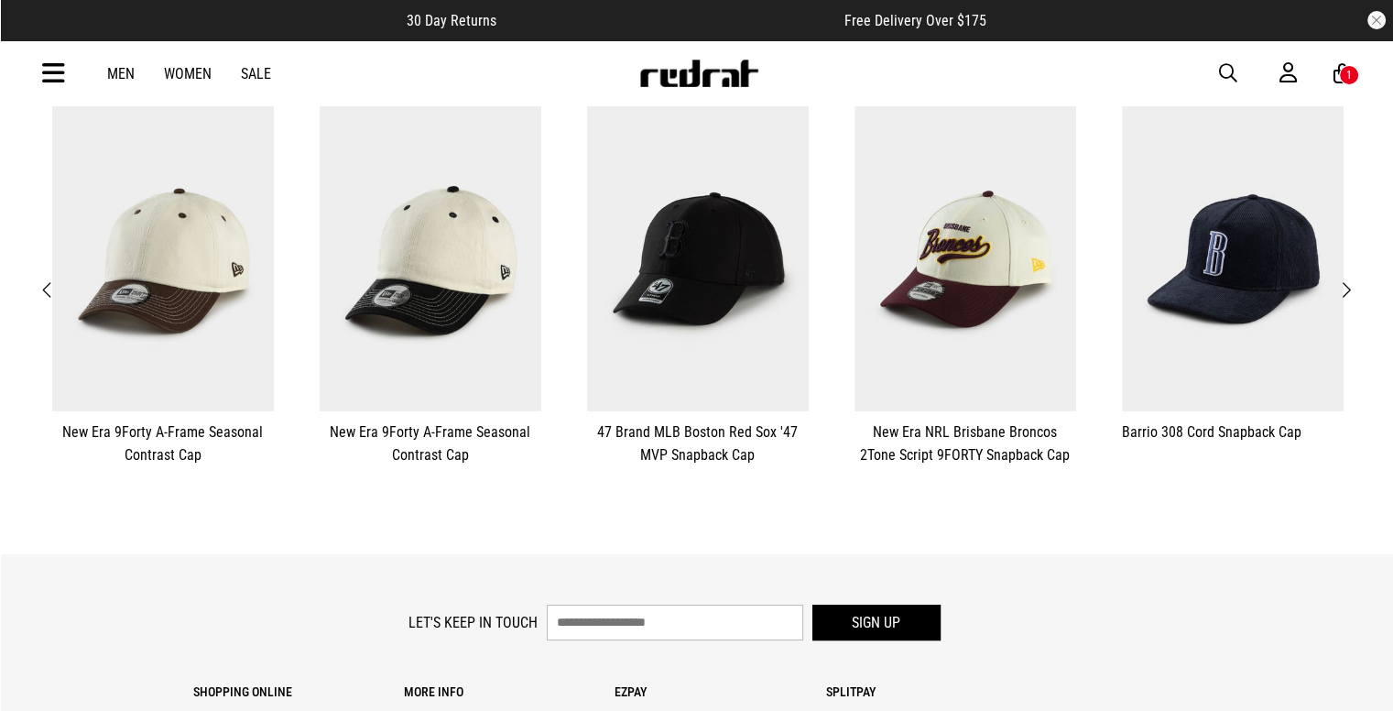
click at [1345, 283] on span "Next" at bounding box center [1346, 290] width 12 height 22
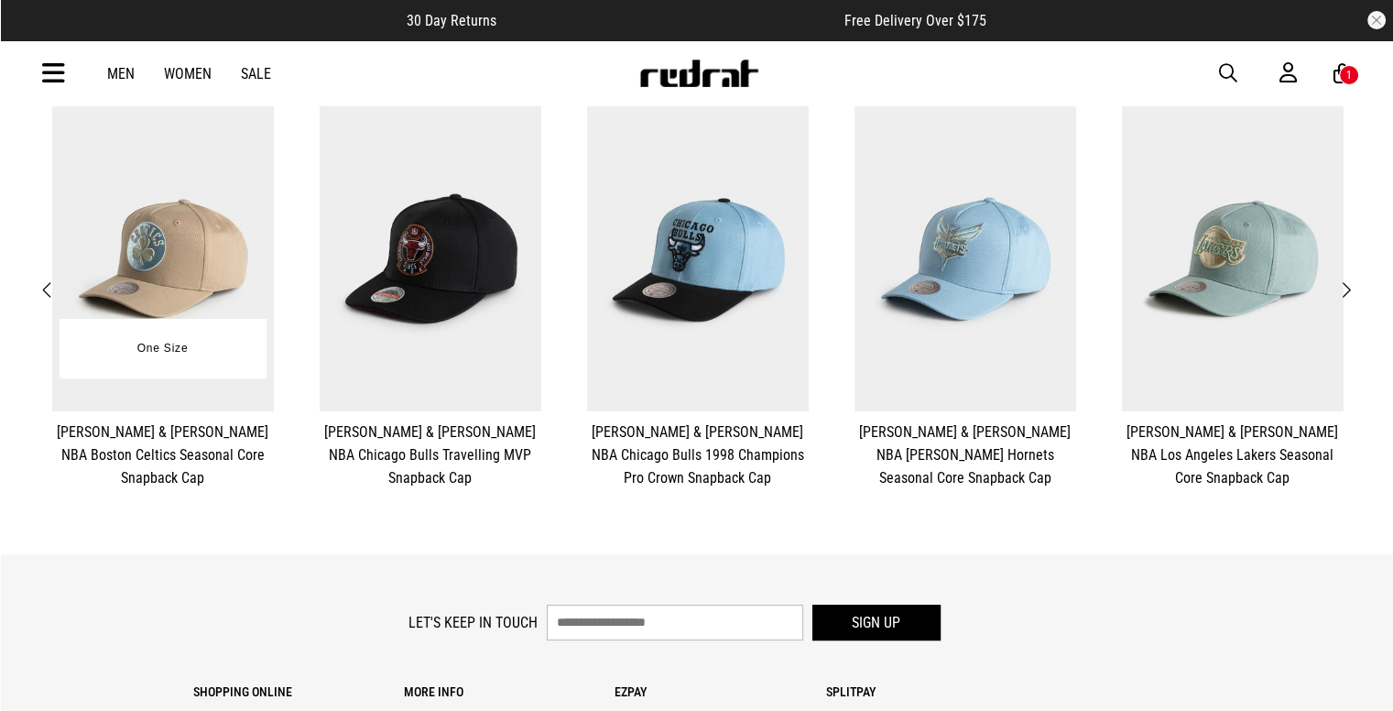
click at [225, 332] on div "One Size" at bounding box center [163, 349] width 207 height 60
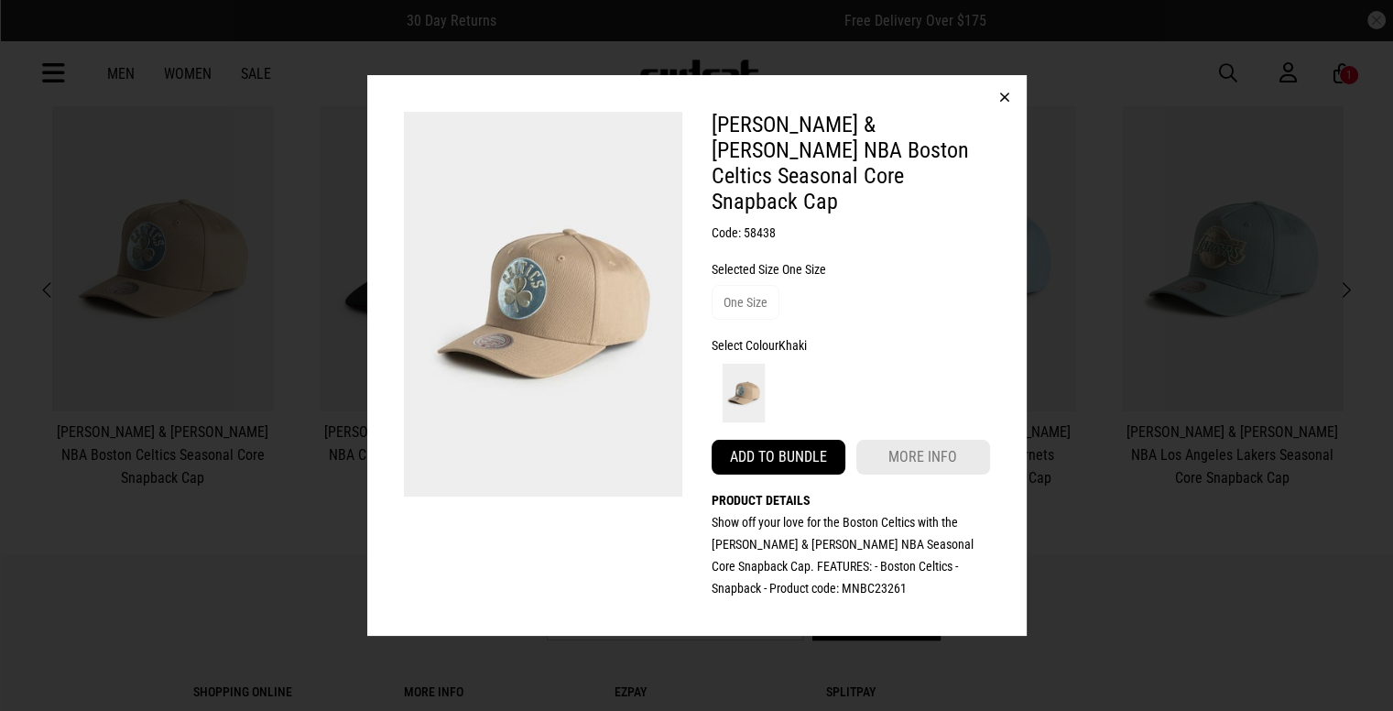
click at [772, 440] on button "Add to bundle" at bounding box center [779, 457] width 134 height 35
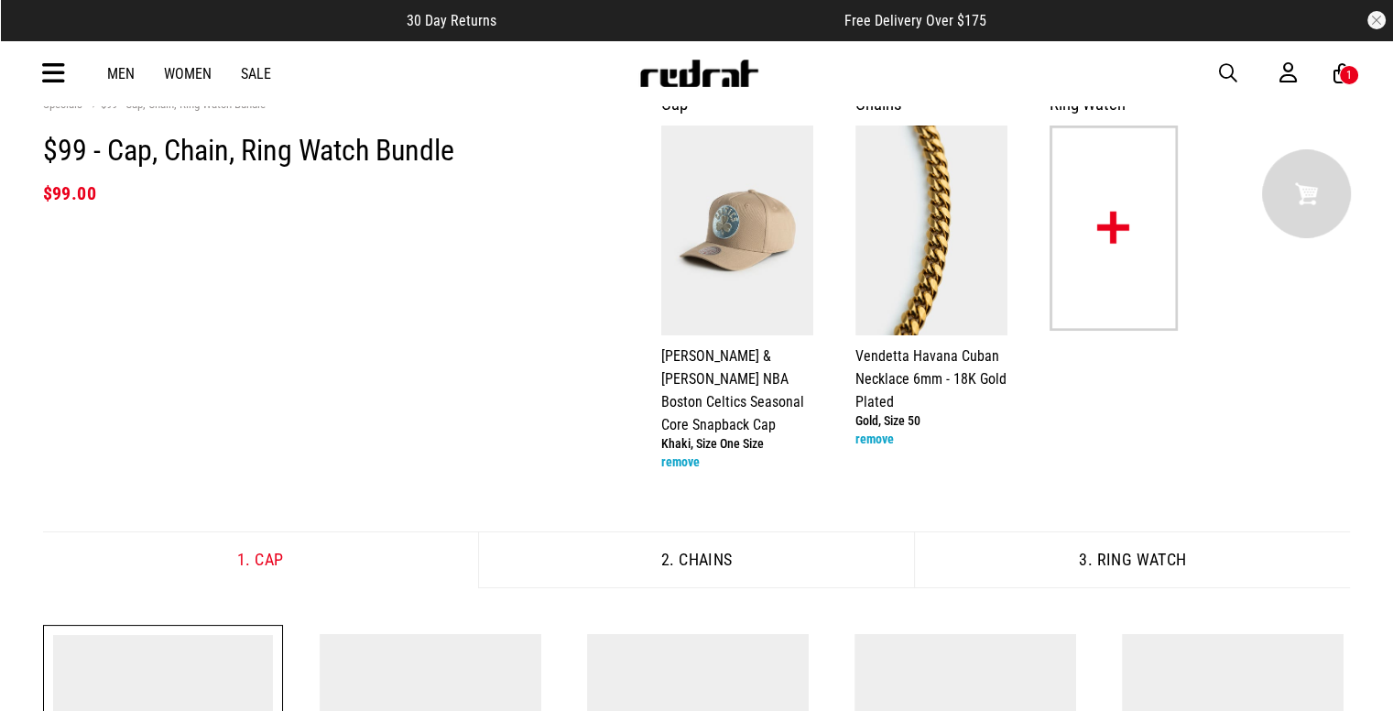
scroll to position [0, 0]
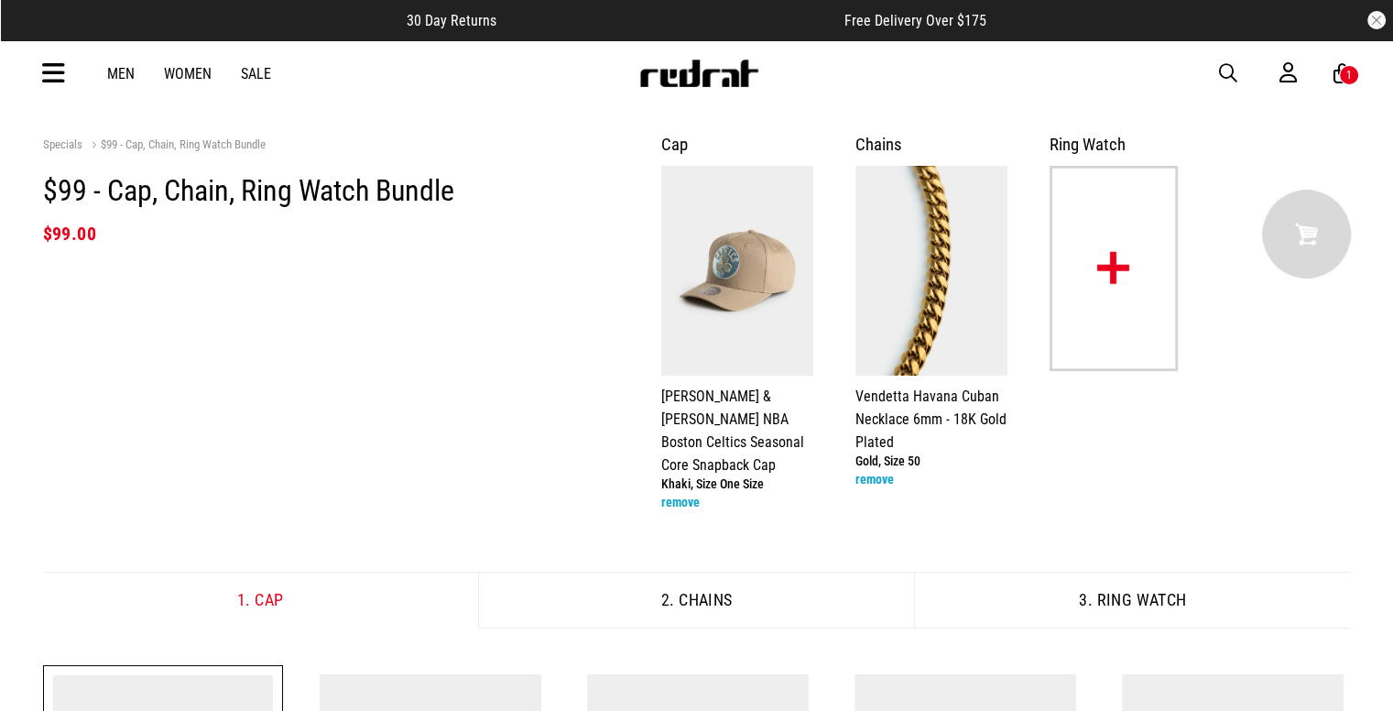
click at [1104, 296] on img at bounding box center [1114, 268] width 128 height 205
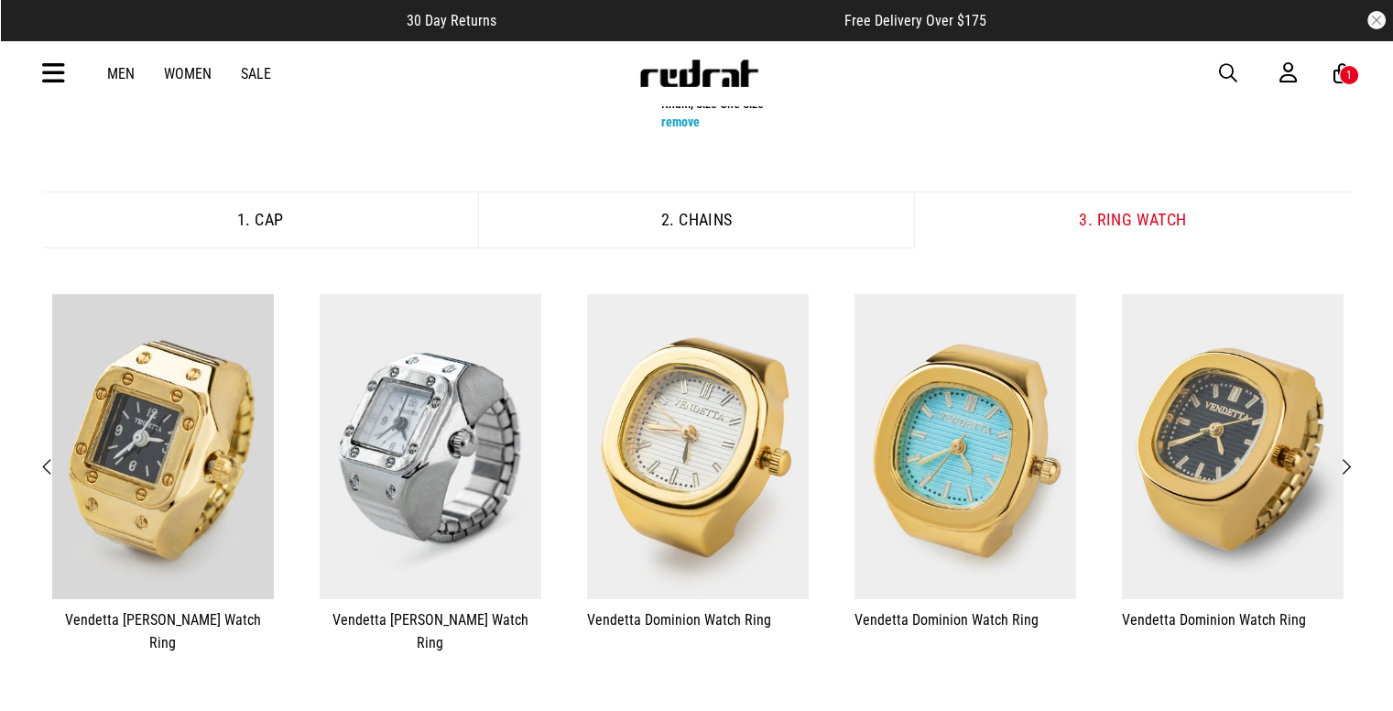
scroll to position [432, 0]
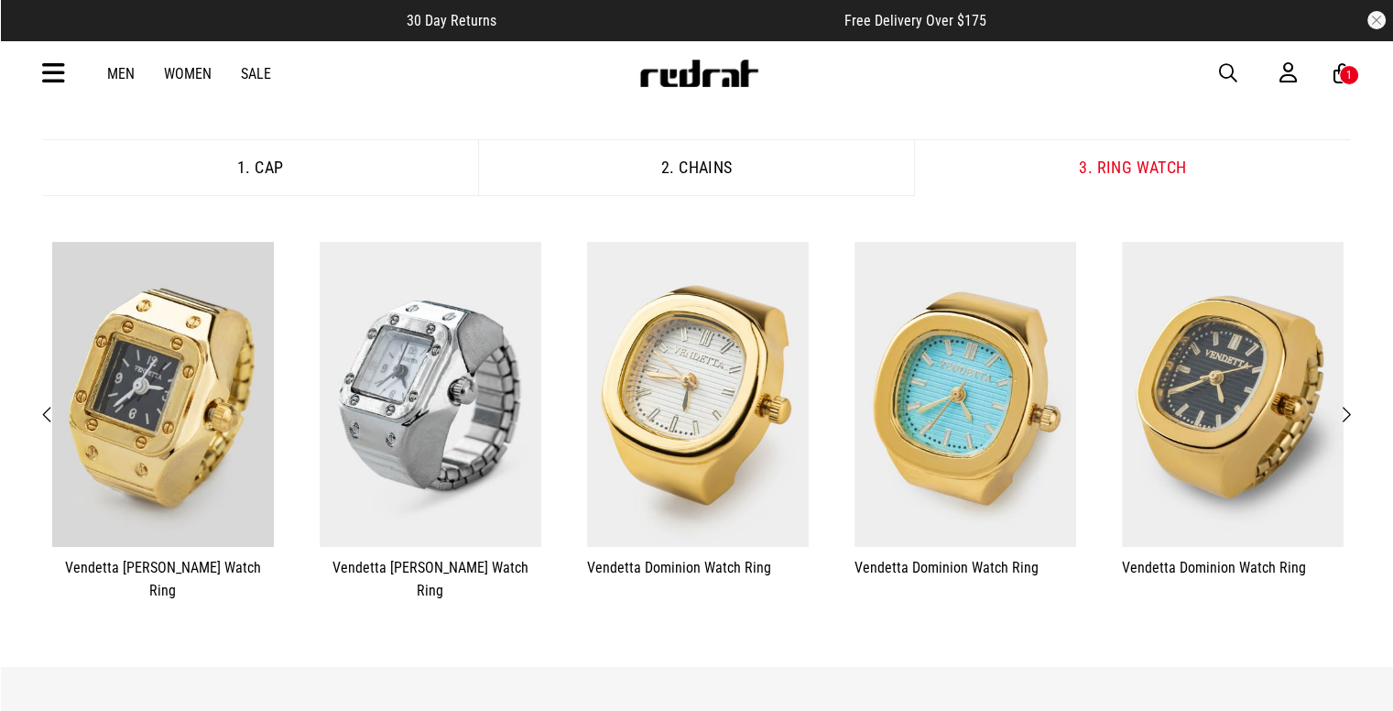
click at [1354, 403] on button "Next" at bounding box center [1346, 415] width 23 height 24
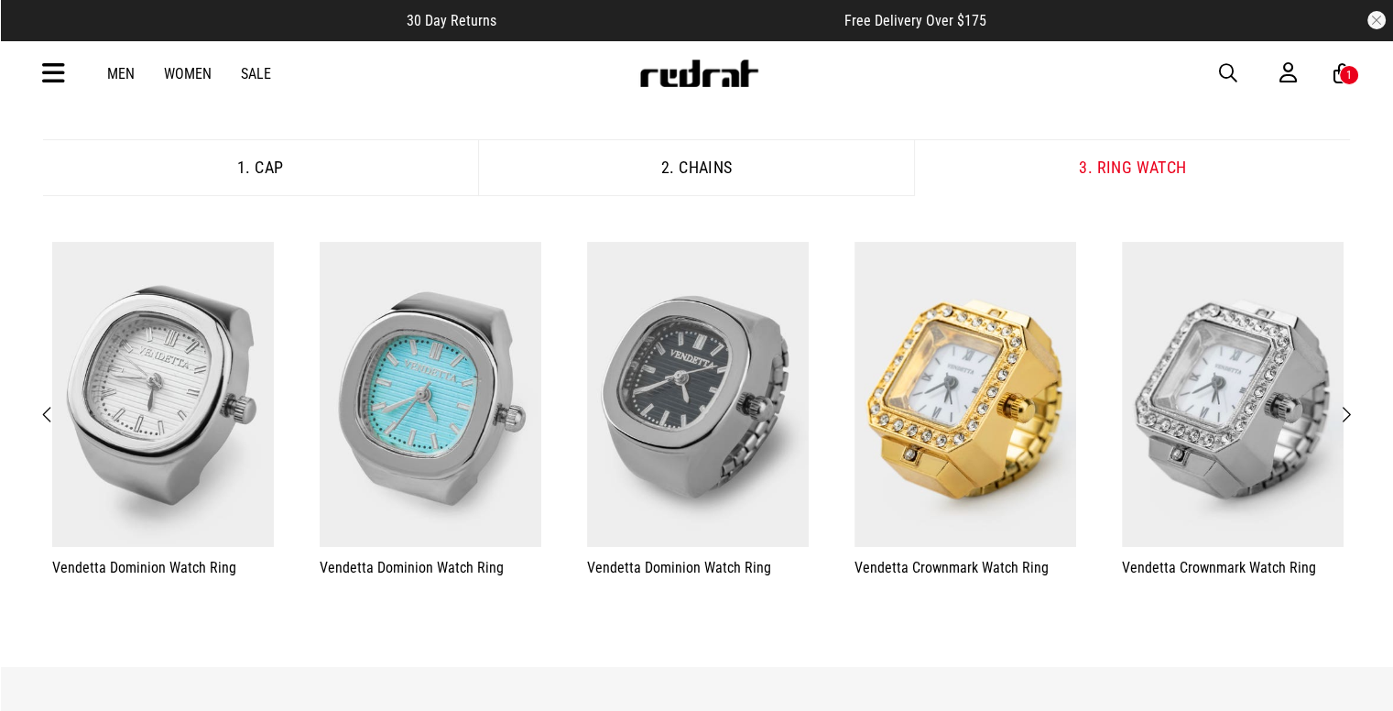
click at [1353, 403] on button "Next" at bounding box center [1346, 415] width 23 height 24
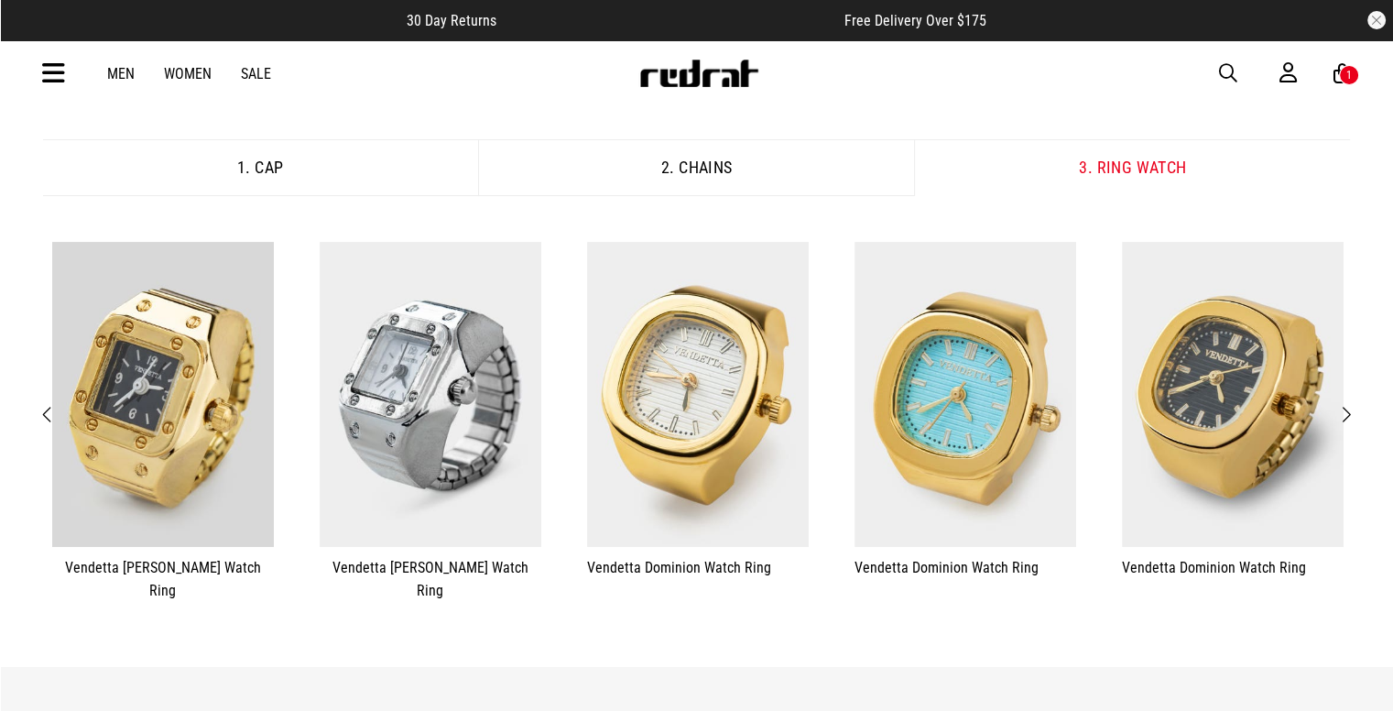
click at [1353, 403] on button "Next" at bounding box center [1346, 415] width 23 height 24
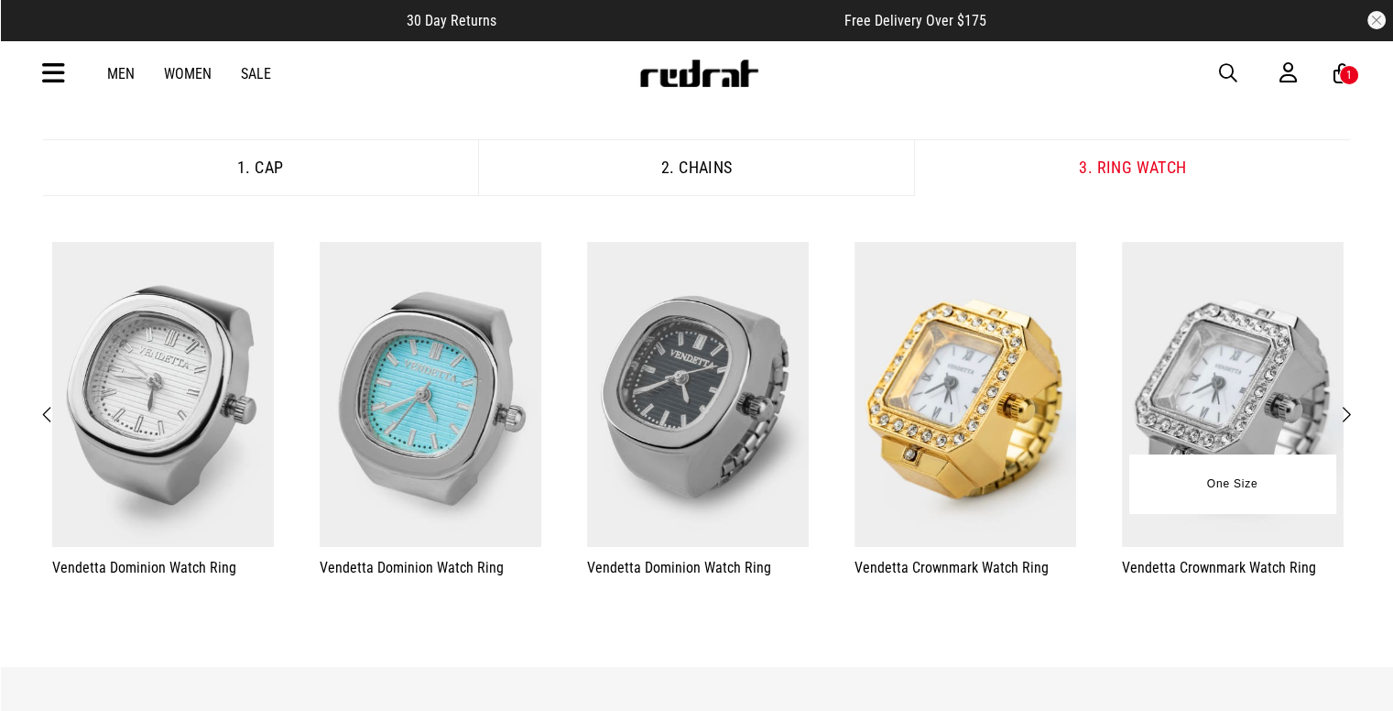
click at [1230, 520] on img at bounding box center [1233, 395] width 222 height 306
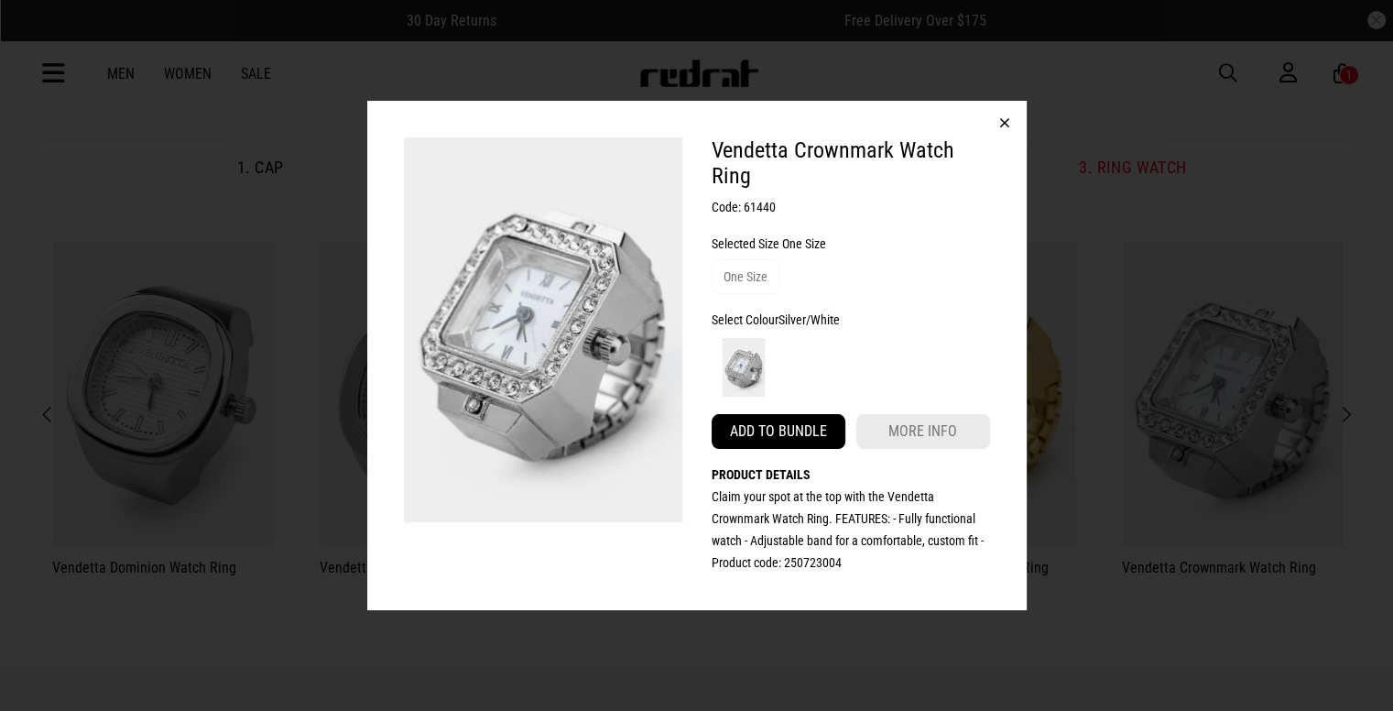
click at [797, 440] on button "Add to bundle" at bounding box center [779, 431] width 134 height 35
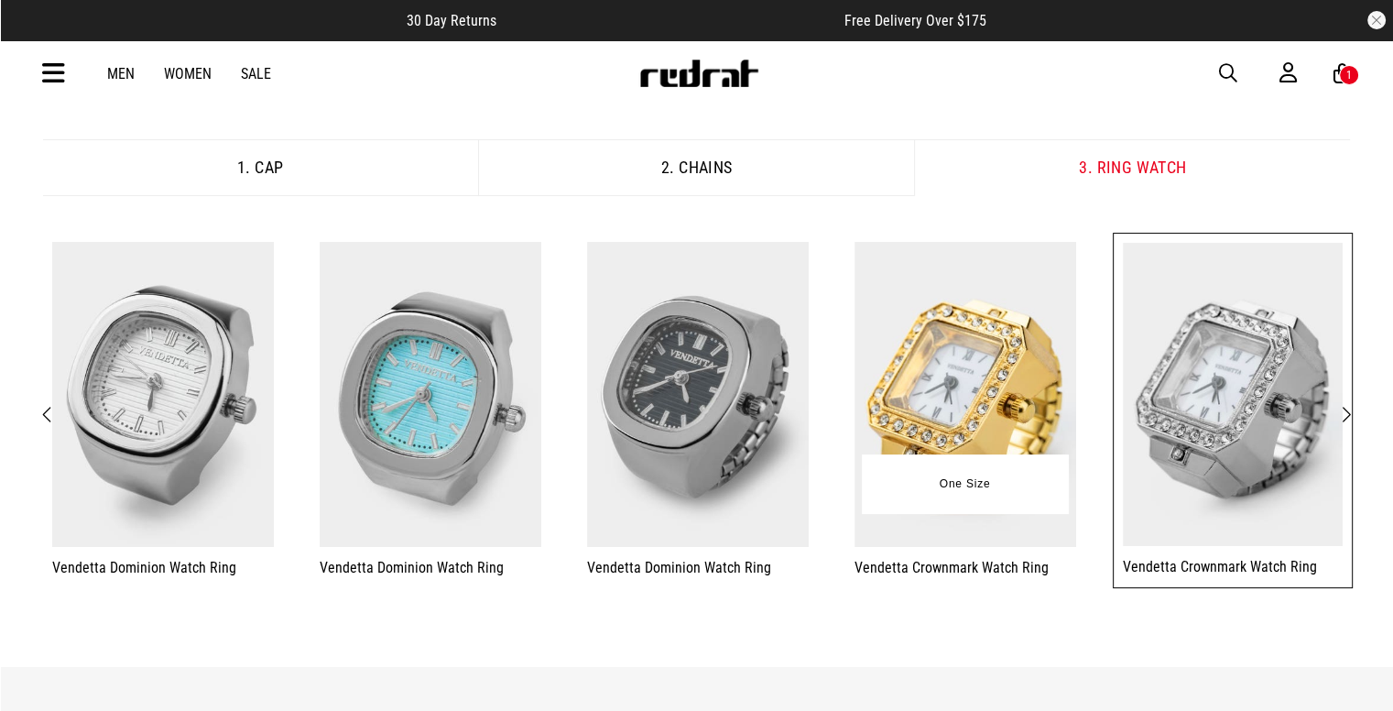
scroll to position [0, 0]
